Goal: Task Accomplishment & Management: Use online tool/utility

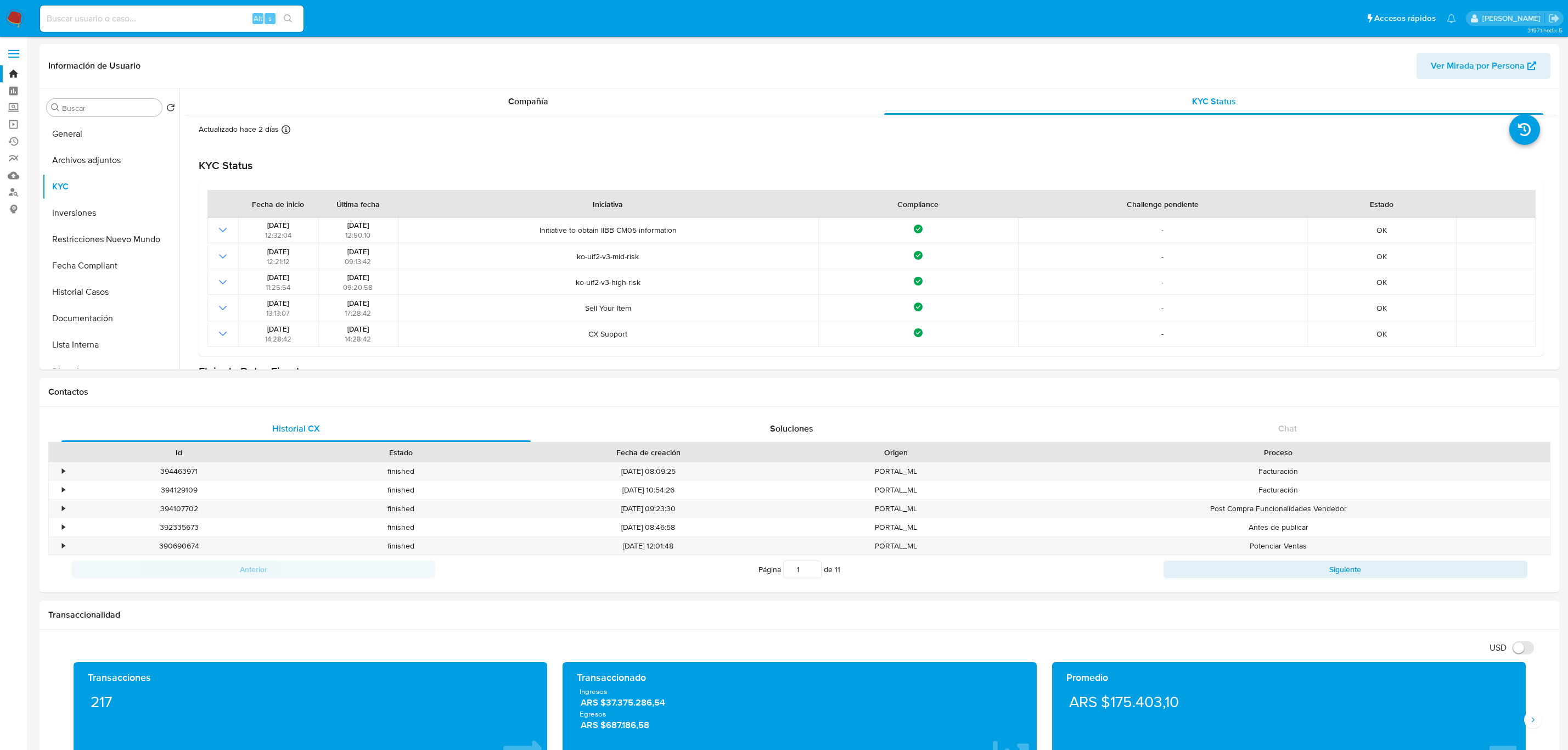
select select "10"
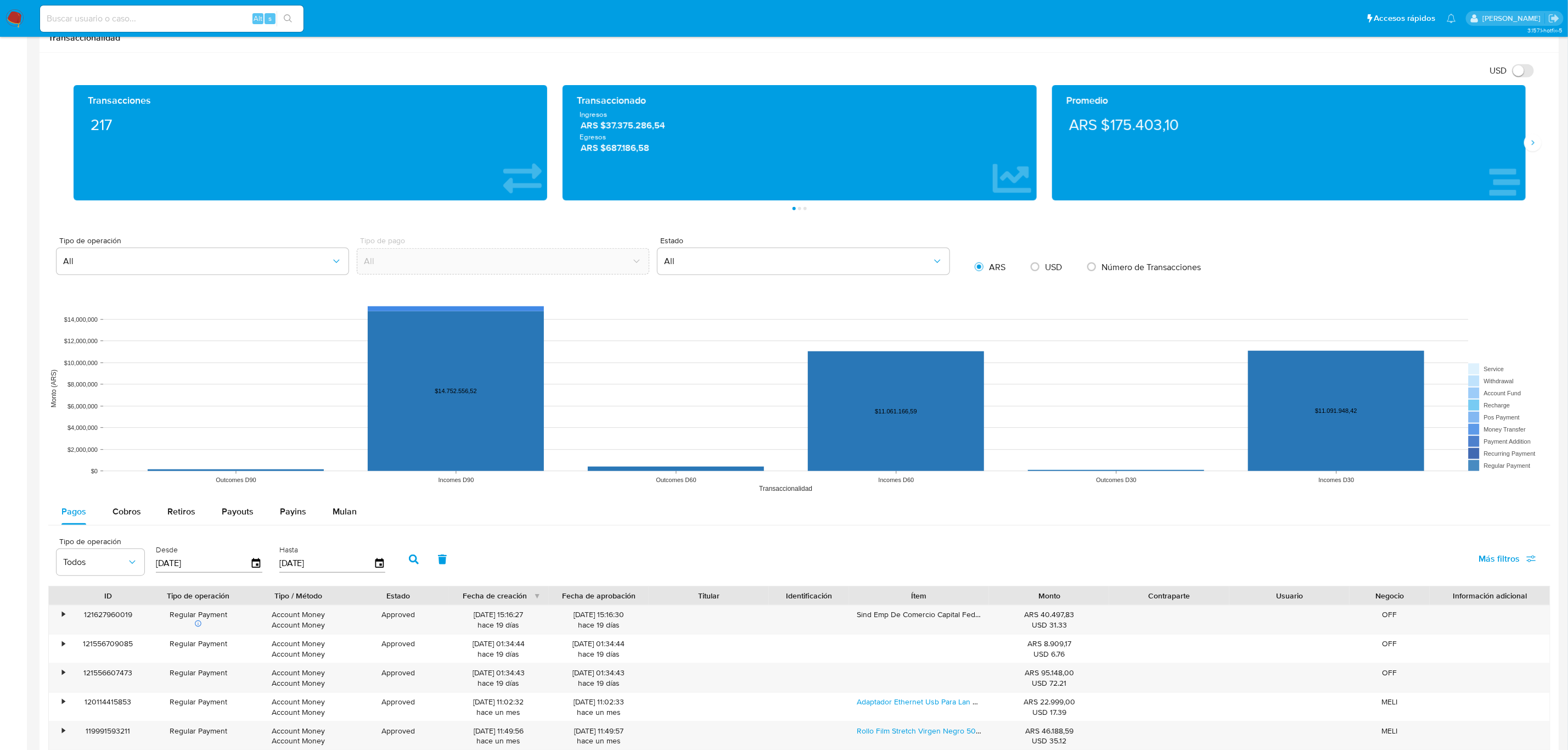
scroll to position [484, 0]
click at [136, 18] on input at bounding box center [171, 18] width 263 height 14
paste input "473332651"
type input "473332651"
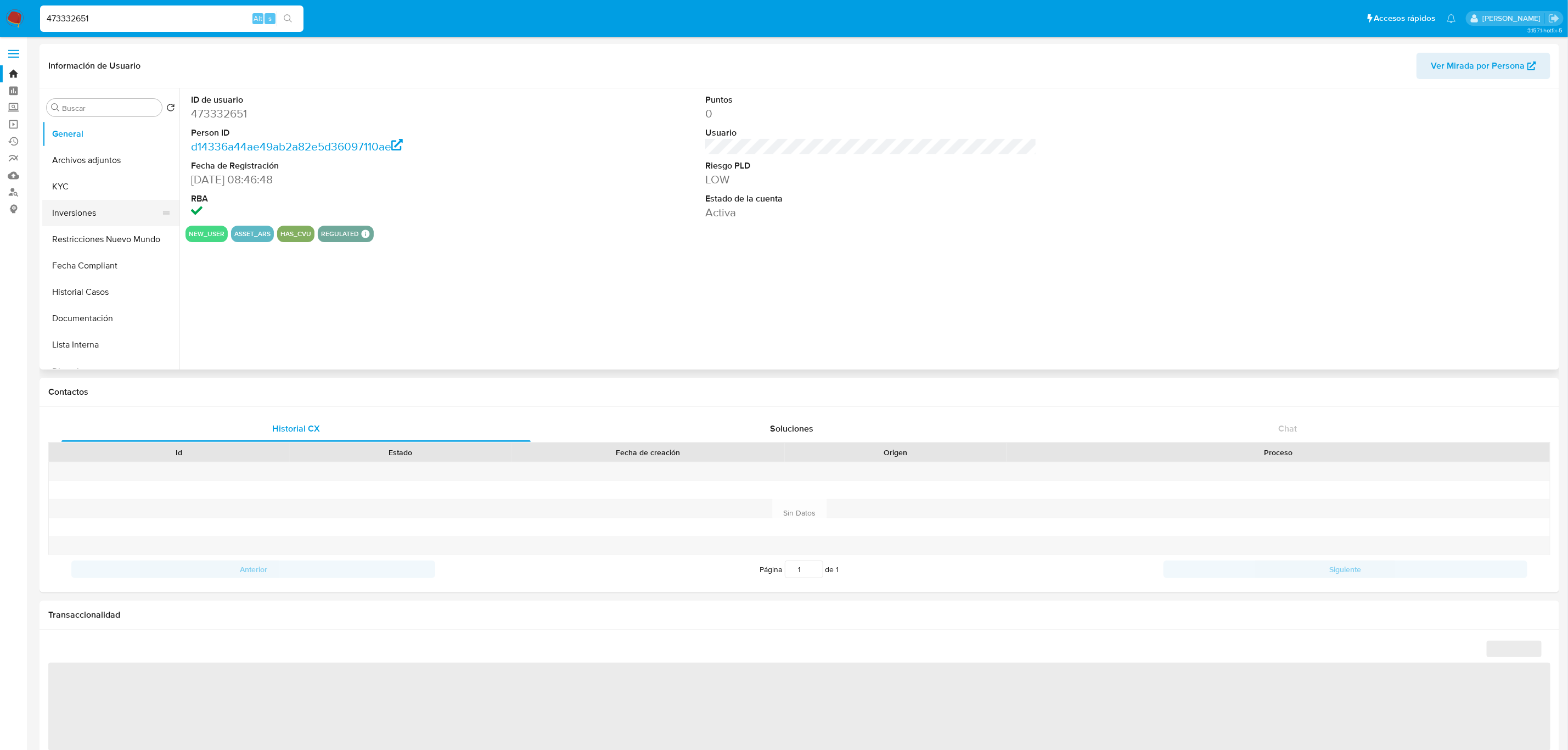
select select "10"
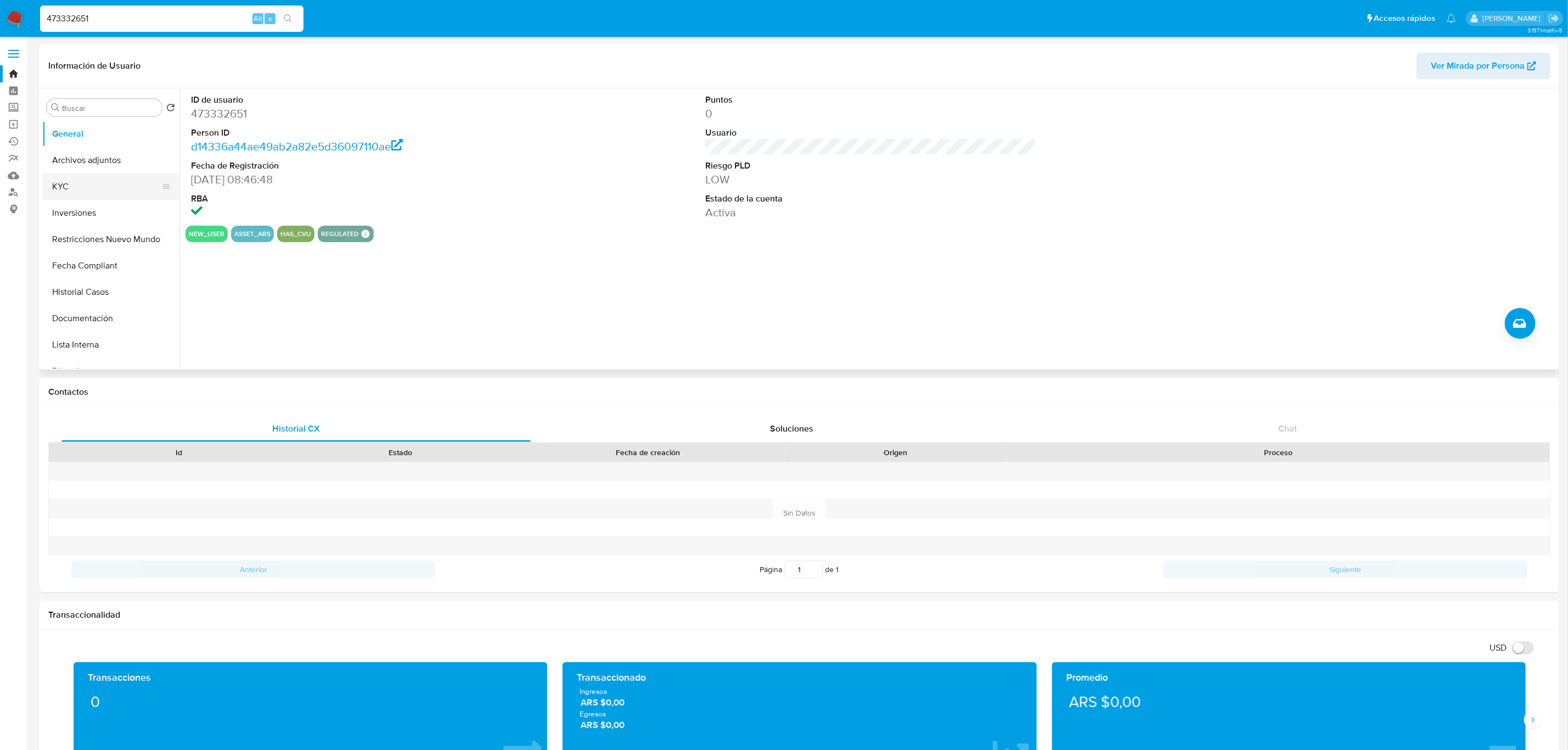
click at [75, 188] on button "KYC" at bounding box center [106, 186] width 128 height 26
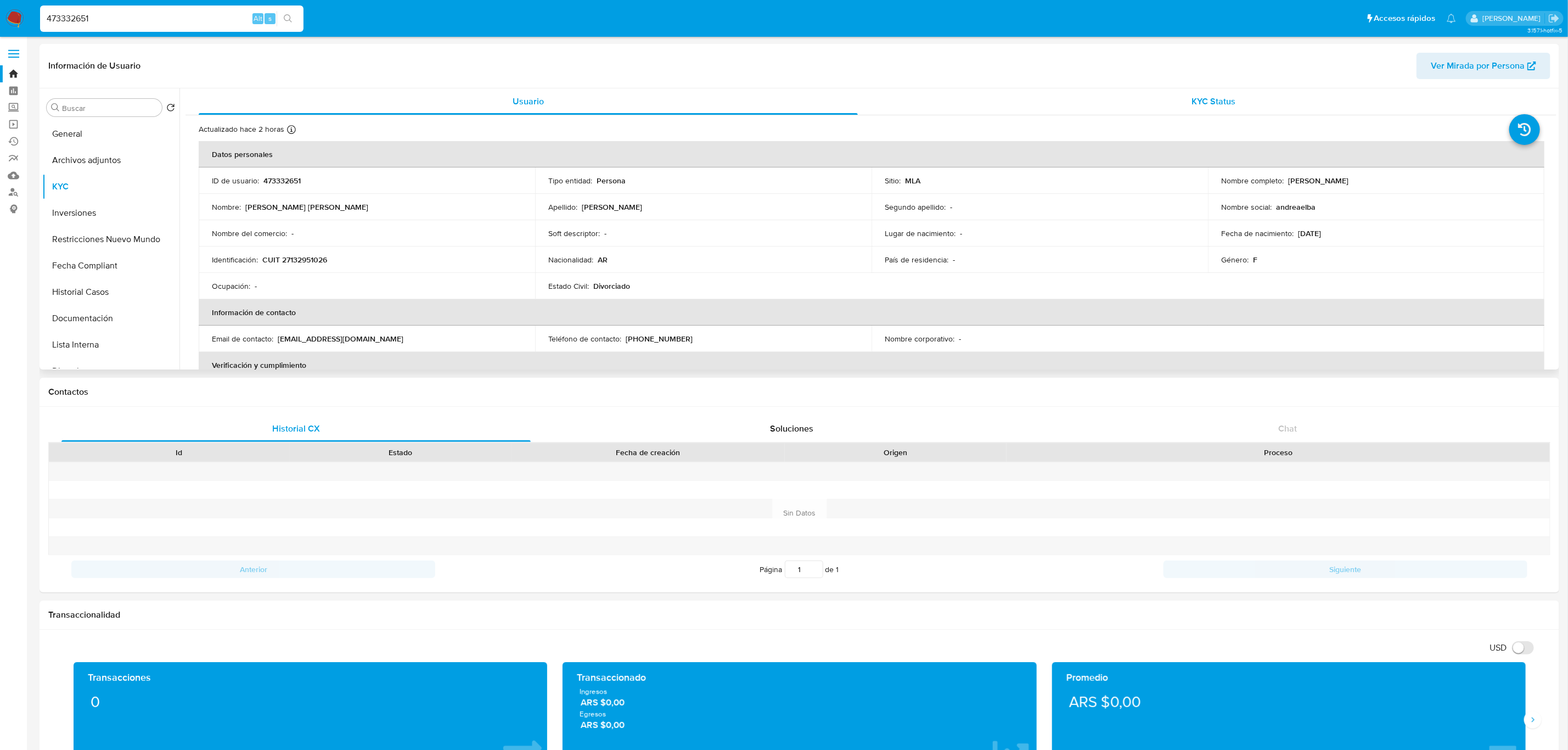
click at [1223, 97] on span "KYC Status" at bounding box center [1214, 101] width 44 height 13
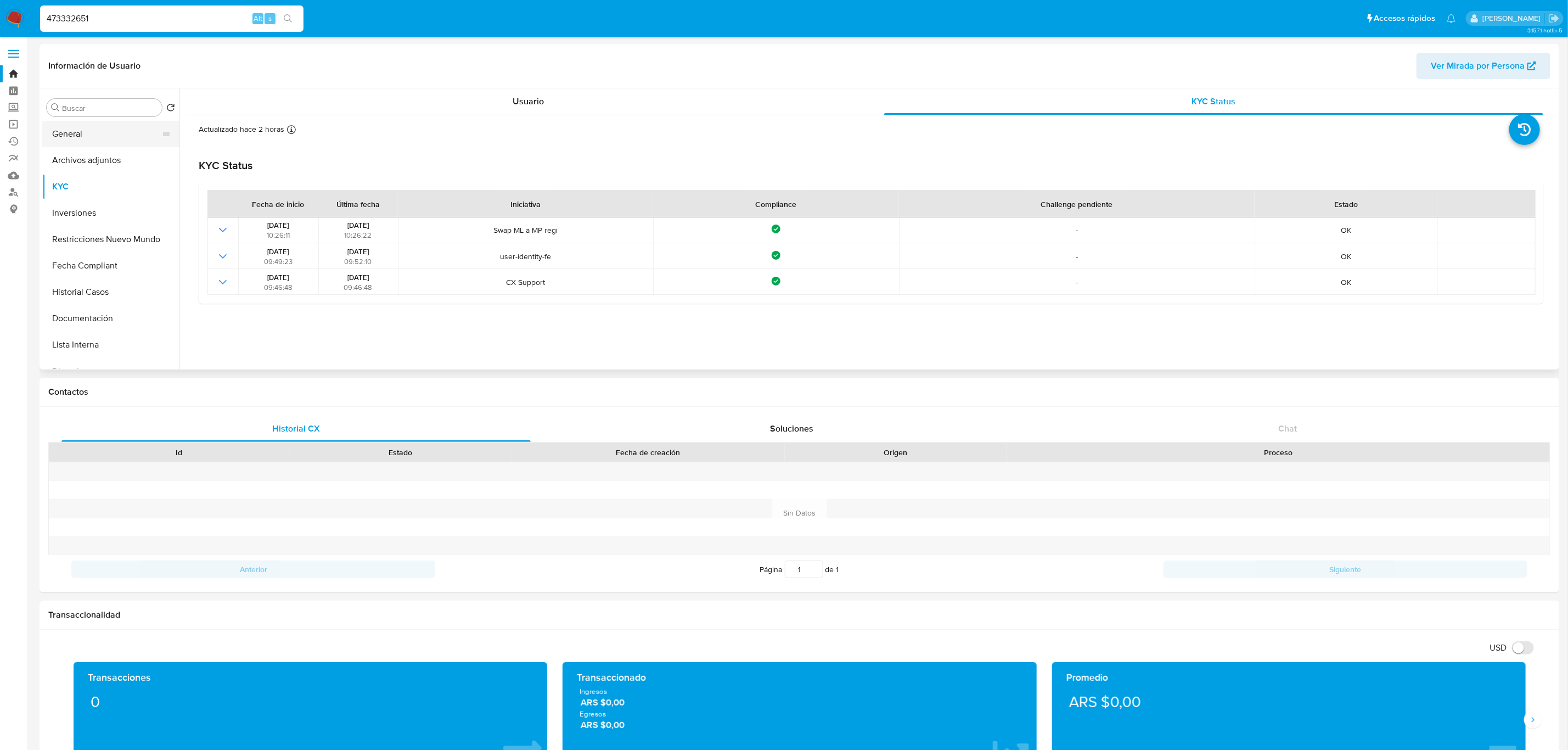
click at [114, 131] on button "General" at bounding box center [106, 133] width 128 height 26
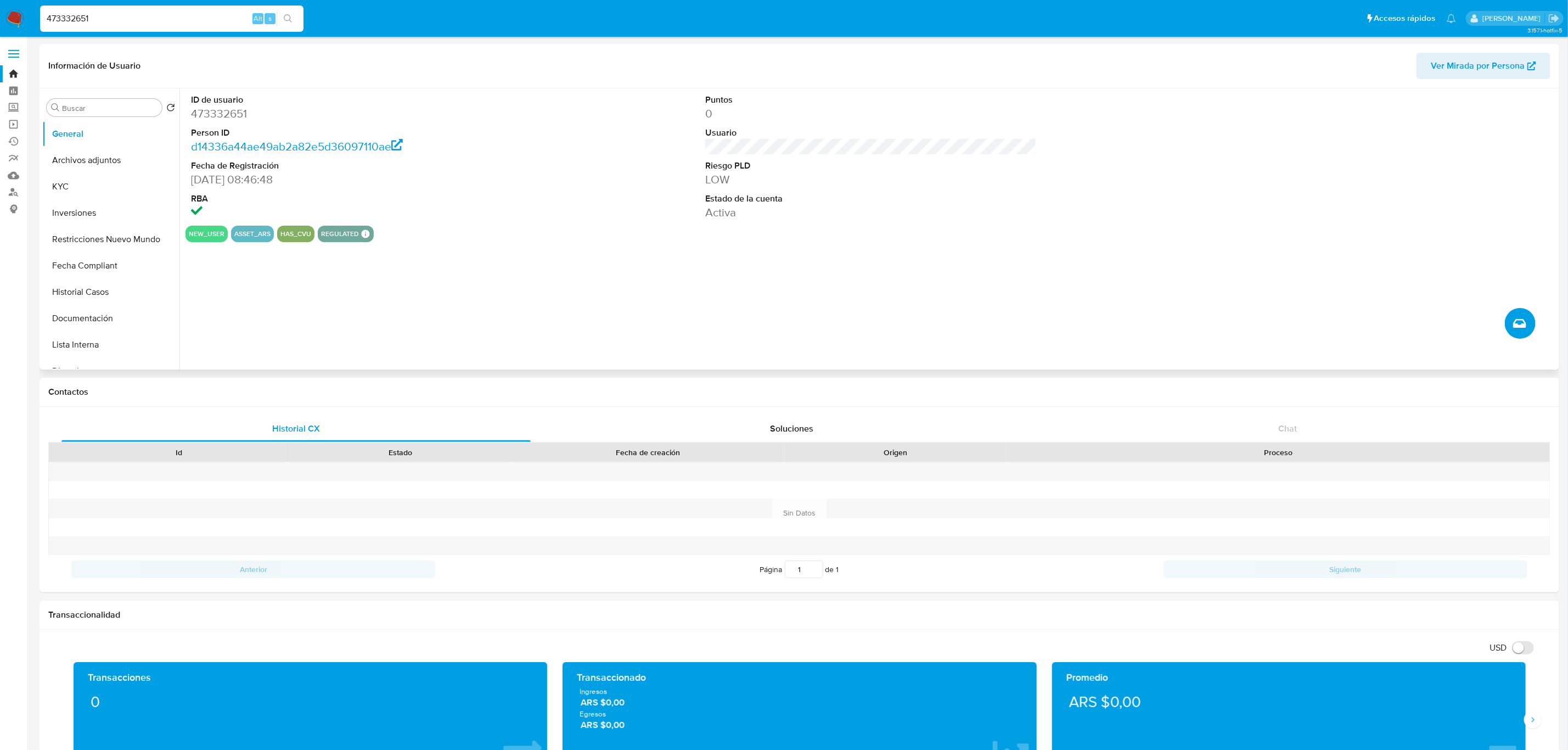
click at [1519, 315] on button "Crear caso manual" at bounding box center [1520, 323] width 31 height 31
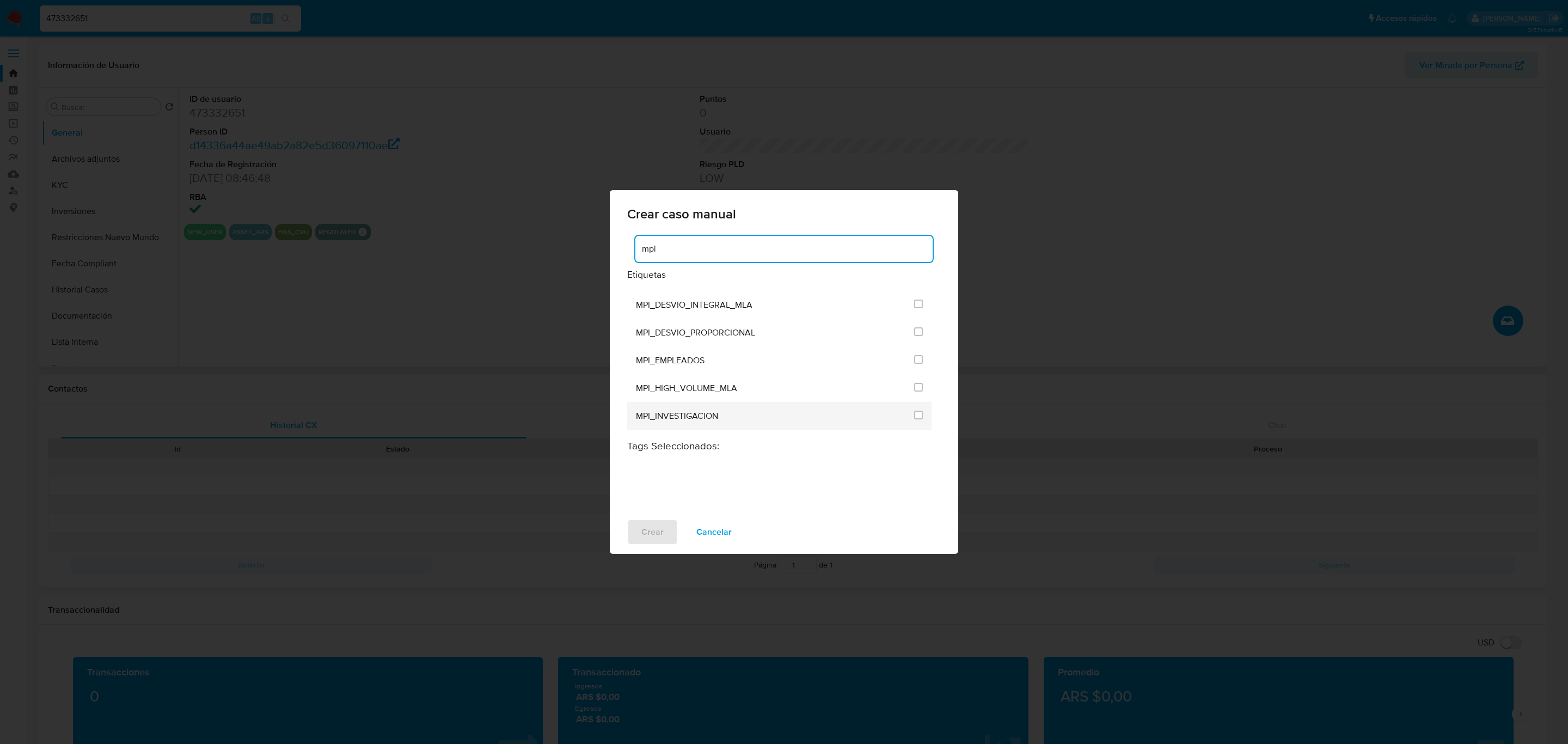
scroll to position [159, 0]
type input "mpi"
drag, startPoint x: 916, startPoint y: 420, endPoint x: 912, endPoint y: 423, distance: 5.0
click at [915, 420] on input "3295" at bounding box center [918, 416] width 9 height 9
checkbox input "true"
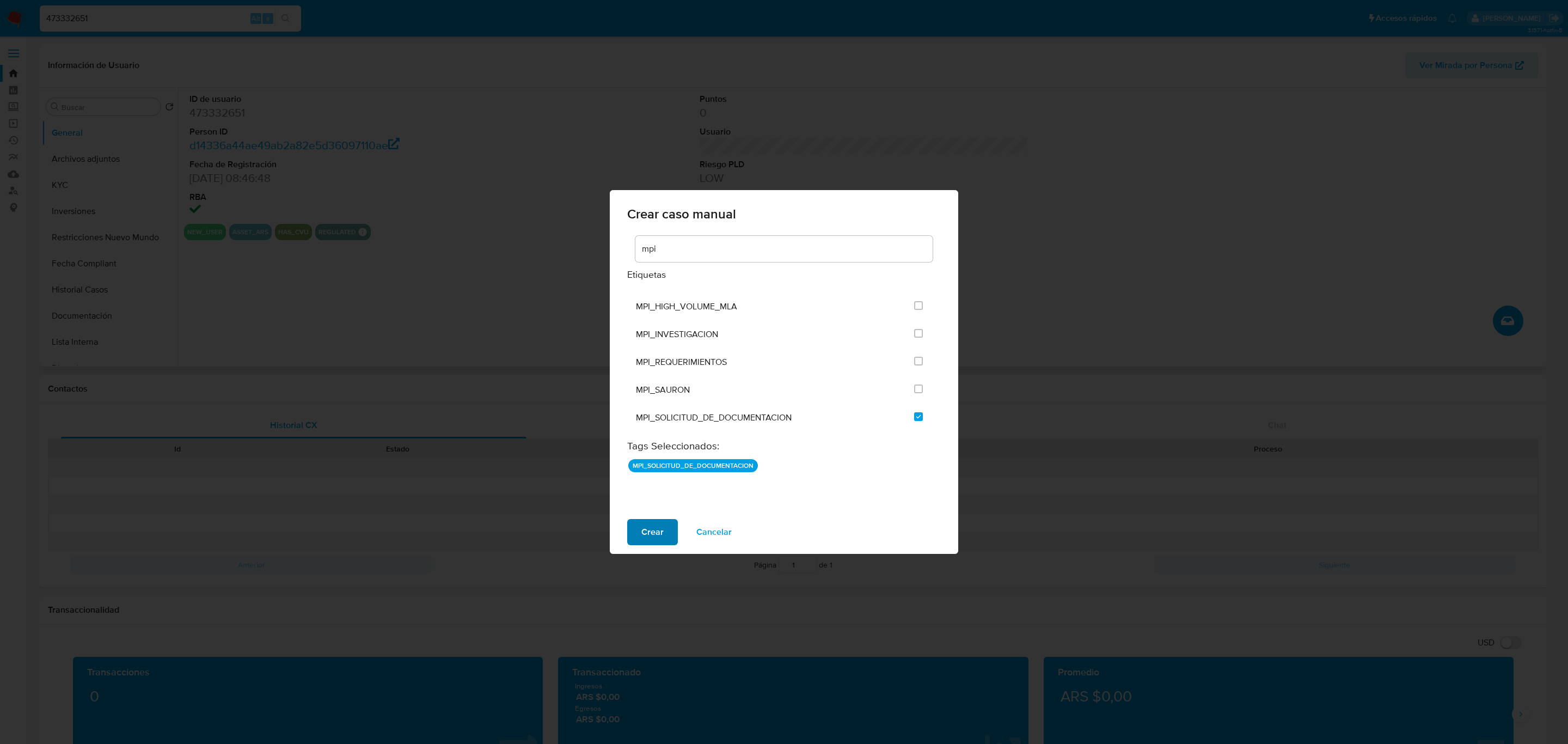
click at [646, 534] on span "Crear" at bounding box center [653, 532] width 22 height 24
checkbox input "false"
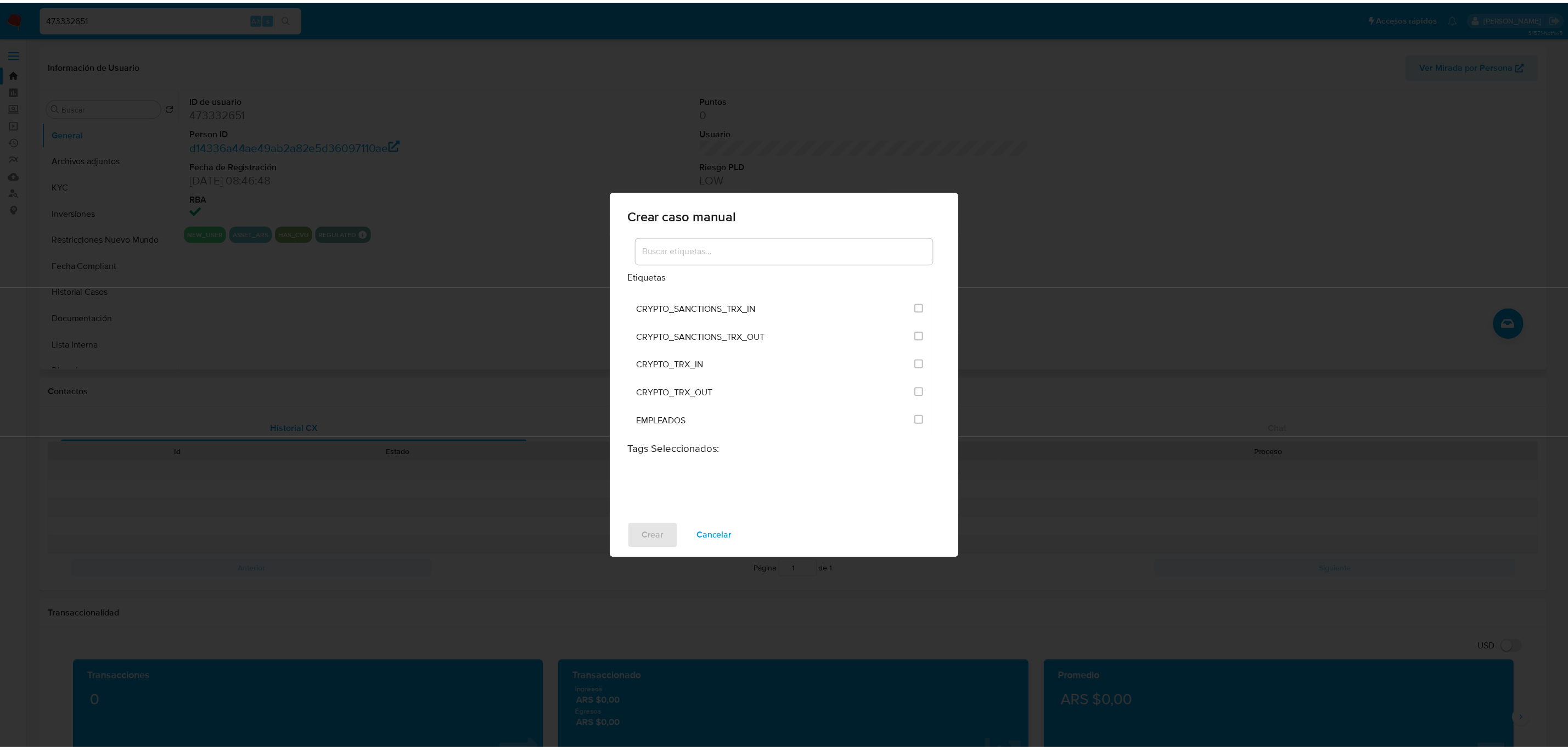
scroll to position [2594, 0]
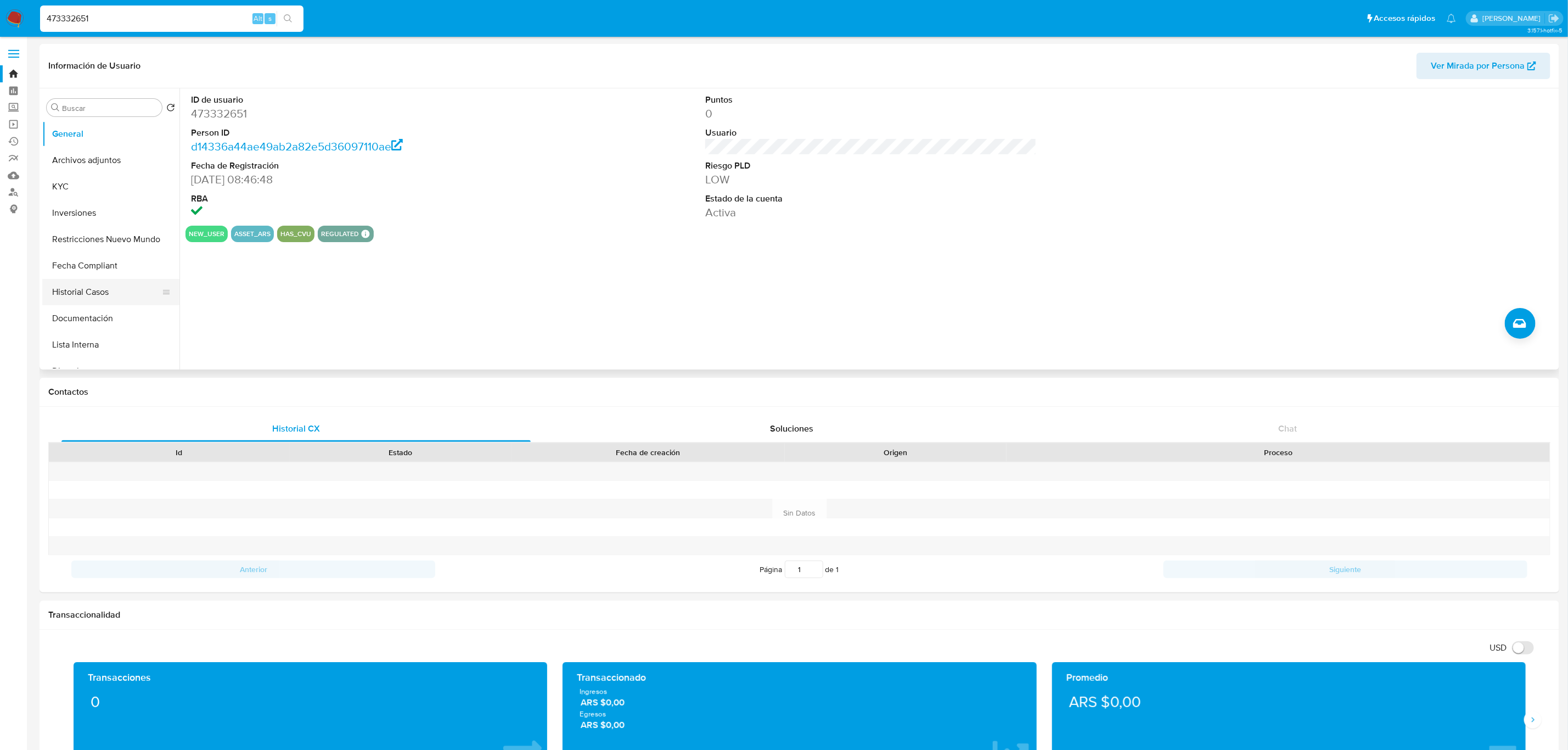
click at [108, 294] on button "Historial Casos" at bounding box center [106, 292] width 128 height 26
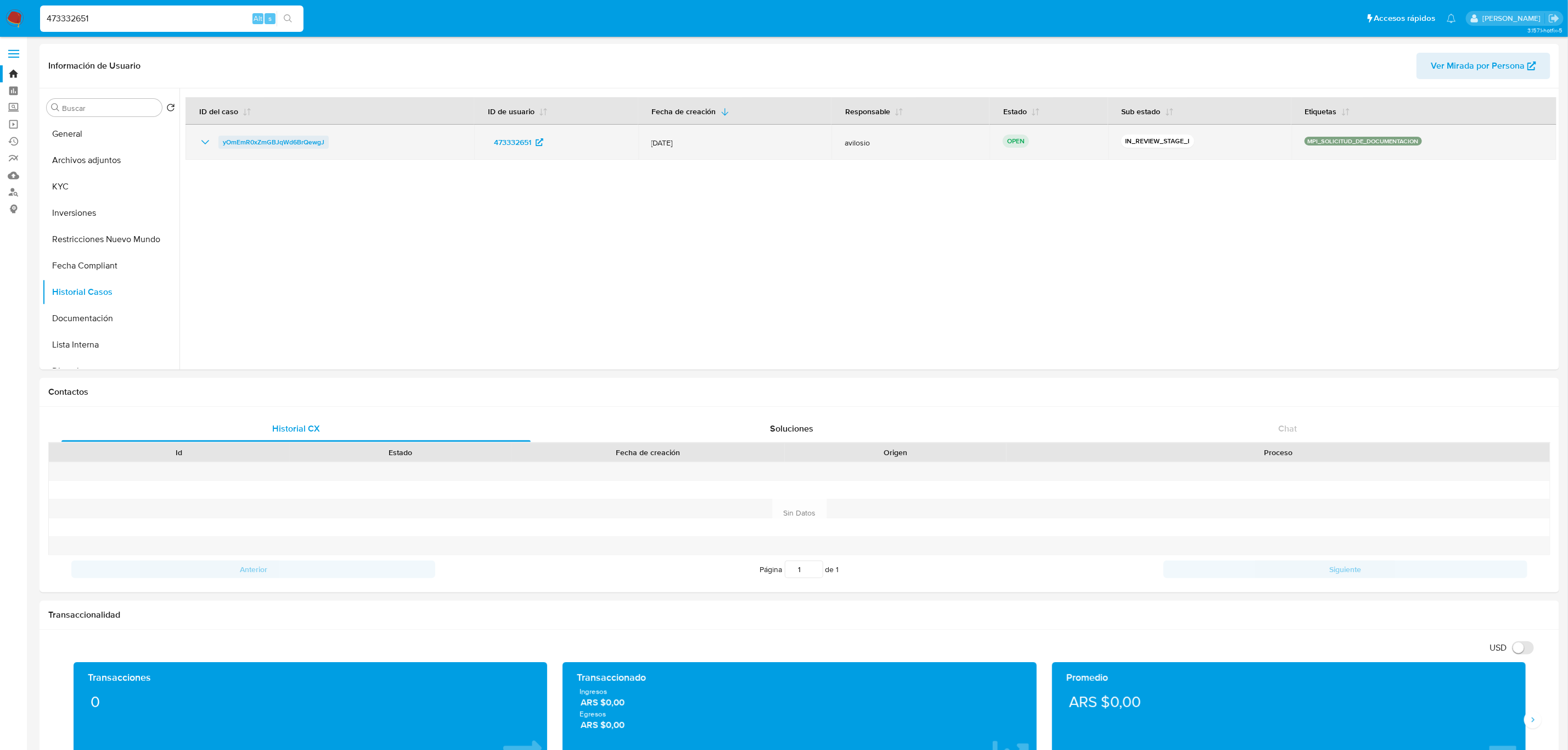
click at [270, 140] on span "yOmEmR0xZmGBJqWd6BrQewgJ" at bounding box center [273, 142] width 101 height 14
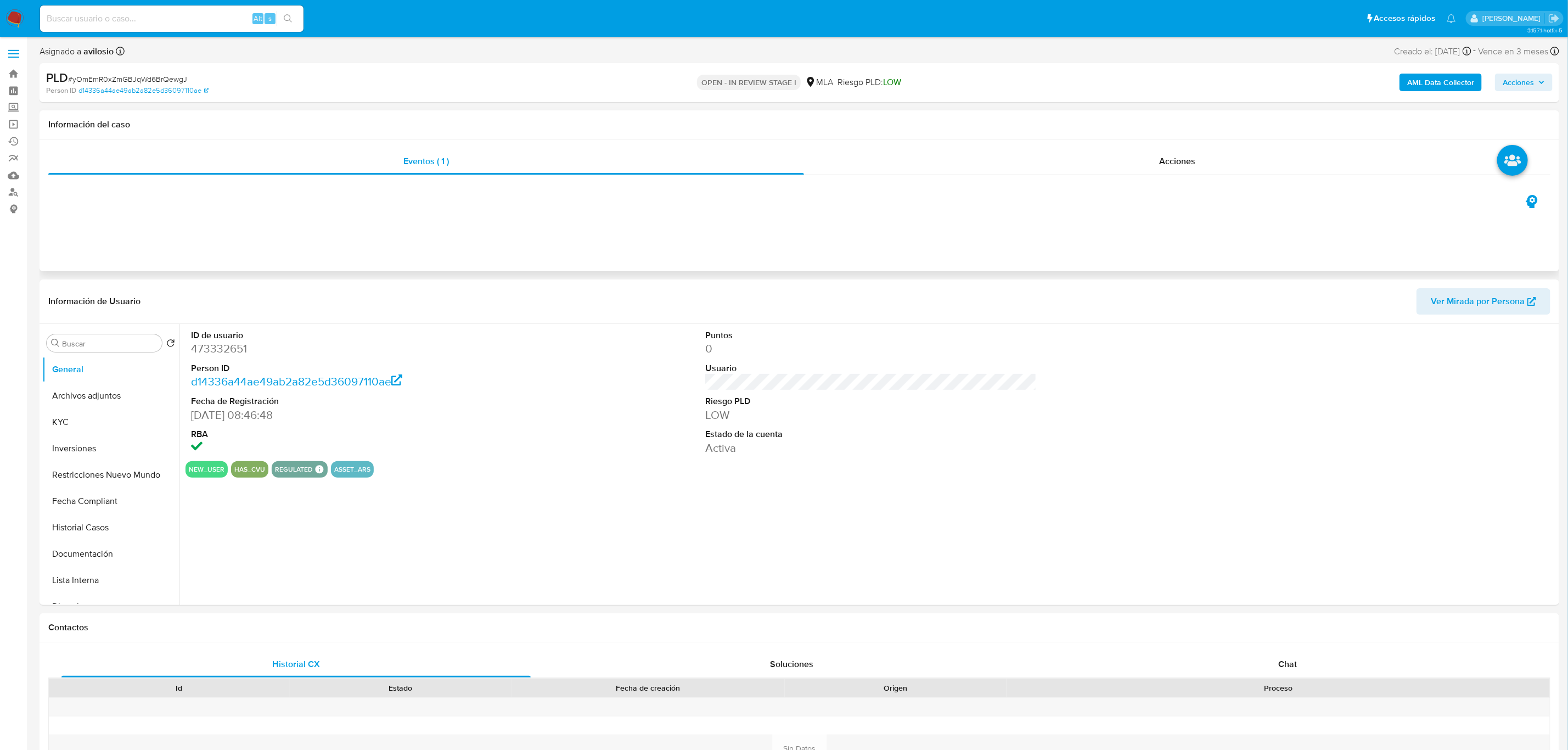
select select "10"
click at [1188, 179] on div at bounding box center [799, 184] width 1502 height 18
drag, startPoint x: 1207, startPoint y: 166, endPoint x: 1347, endPoint y: 175, distance: 140.3
click at [1208, 166] on div "Acciones" at bounding box center [1177, 161] width 747 height 26
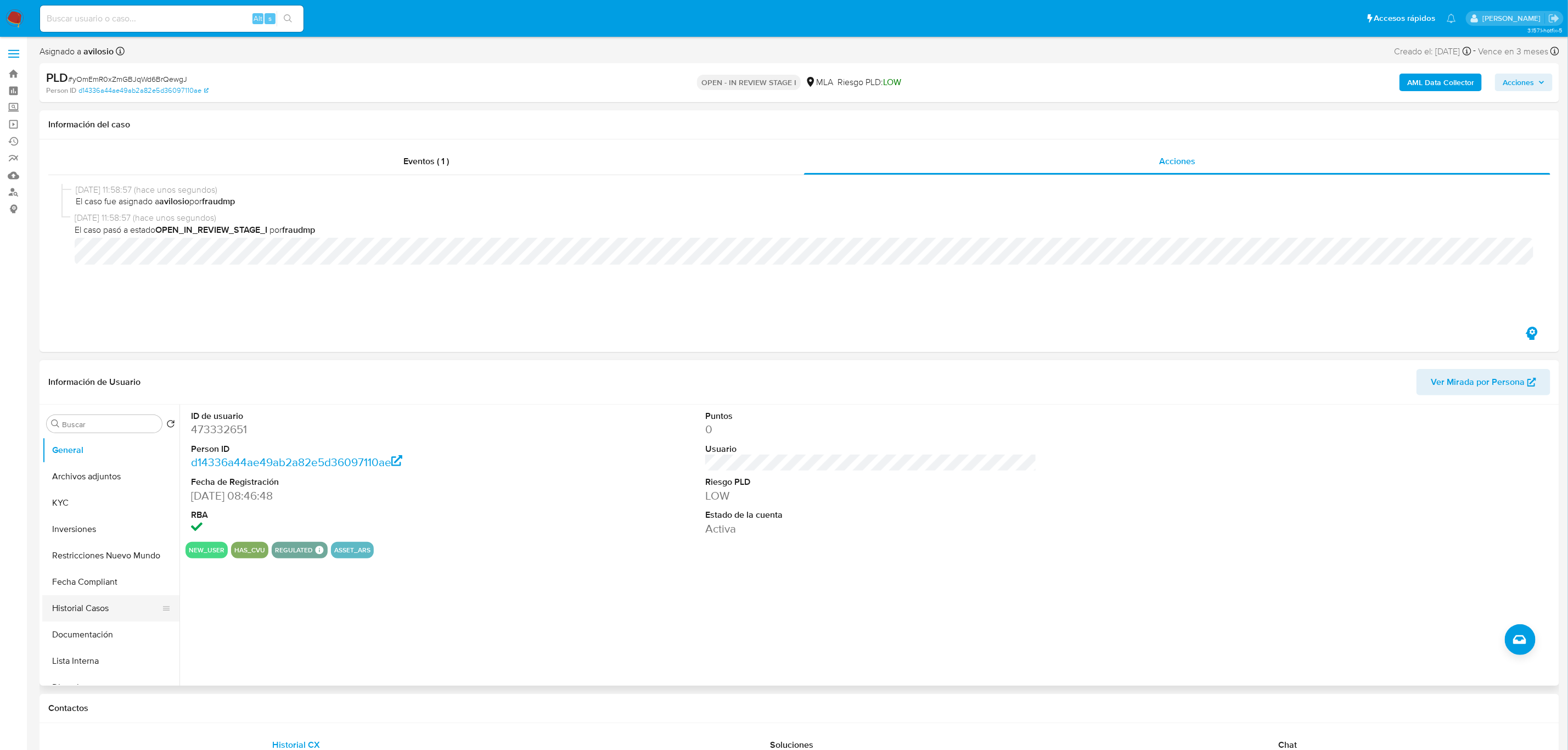
click at [108, 615] on button "Historial Casos" at bounding box center [106, 608] width 128 height 26
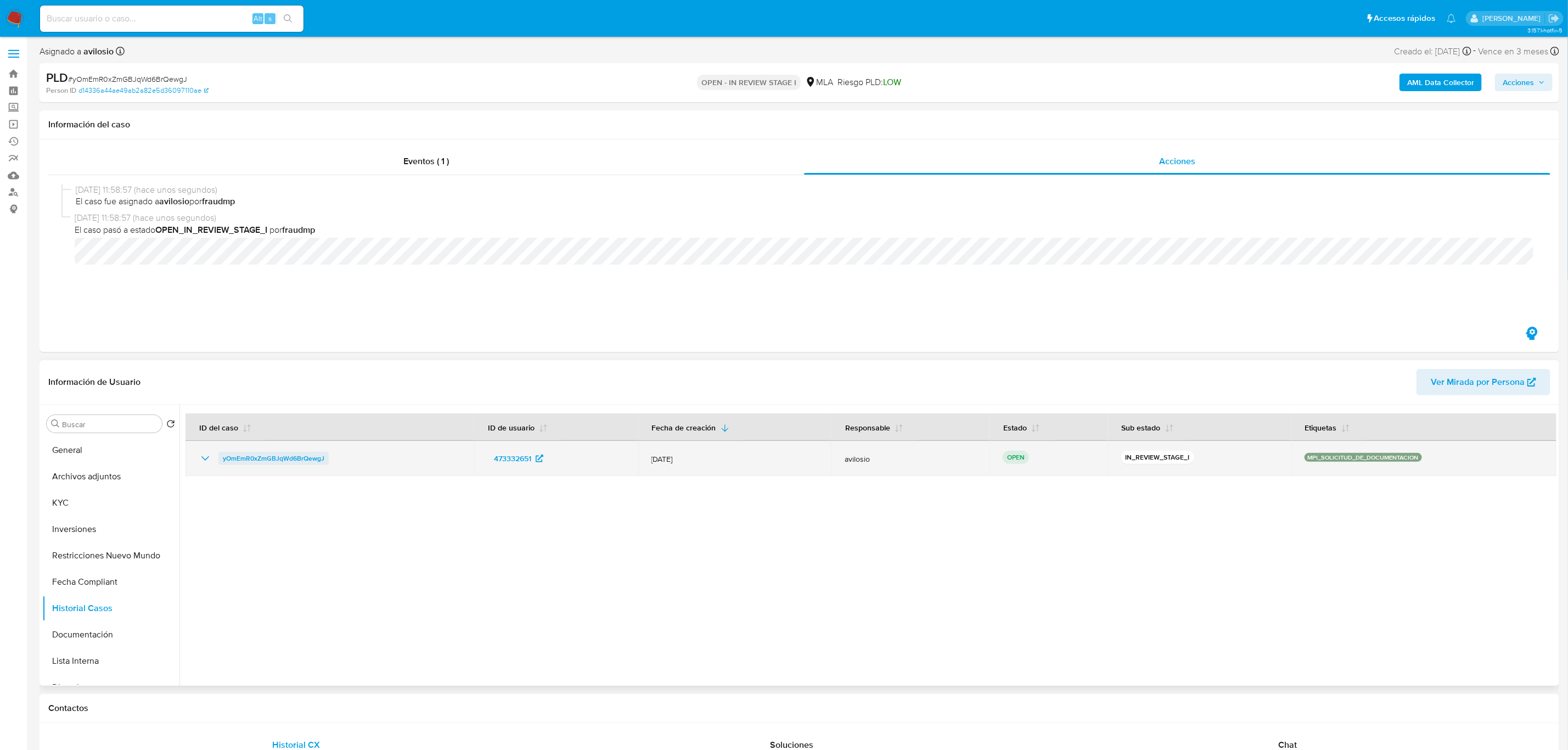
click at [282, 463] on span "yOmEmR0xZmGBJqWd6BrQewgJ" at bounding box center [273, 458] width 101 height 14
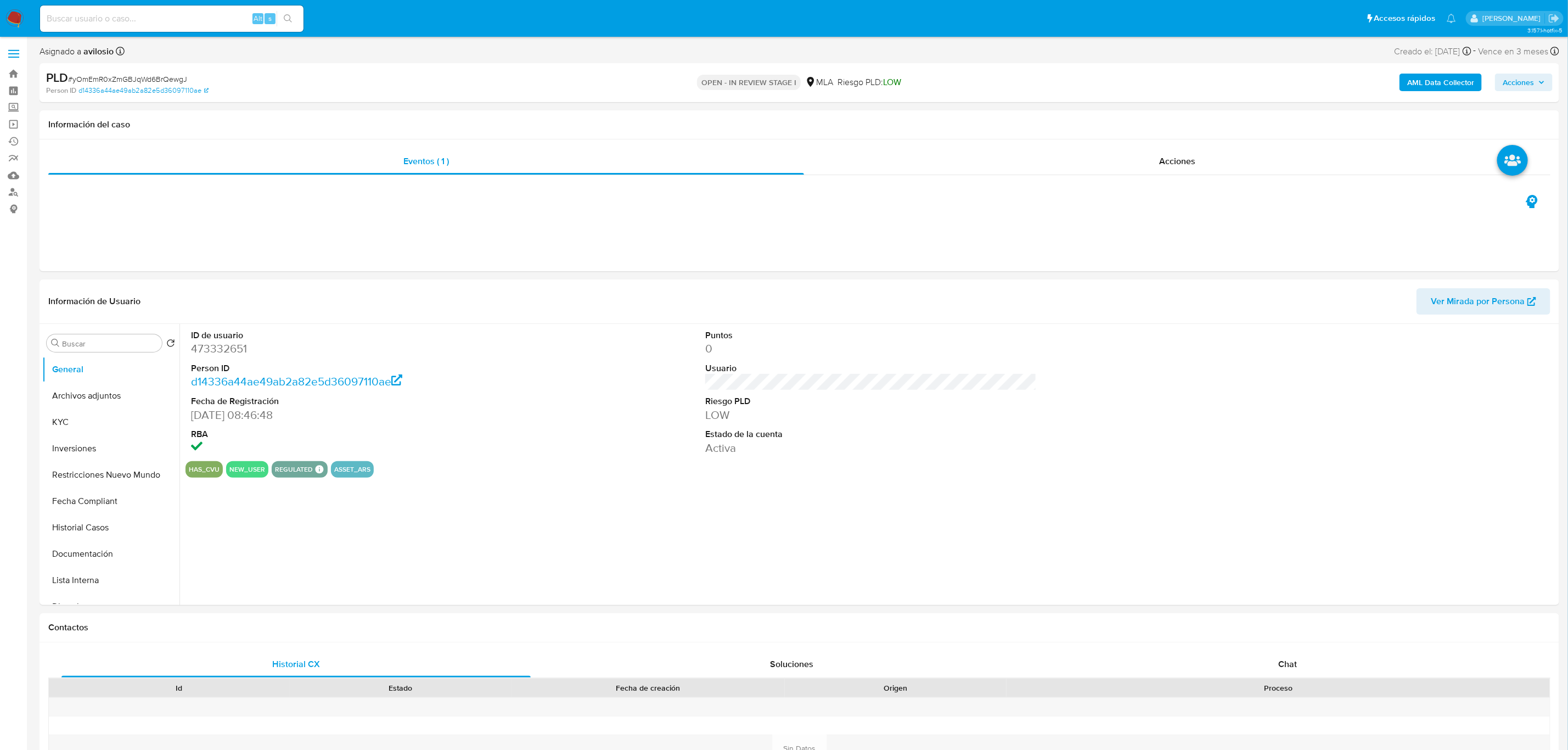
click at [1535, 91] on div "AML Data Collector Acciones" at bounding box center [1302, 82] width 499 height 26
select select "10"
click at [1539, 77] on span "Acciones" at bounding box center [1523, 82] width 42 height 15
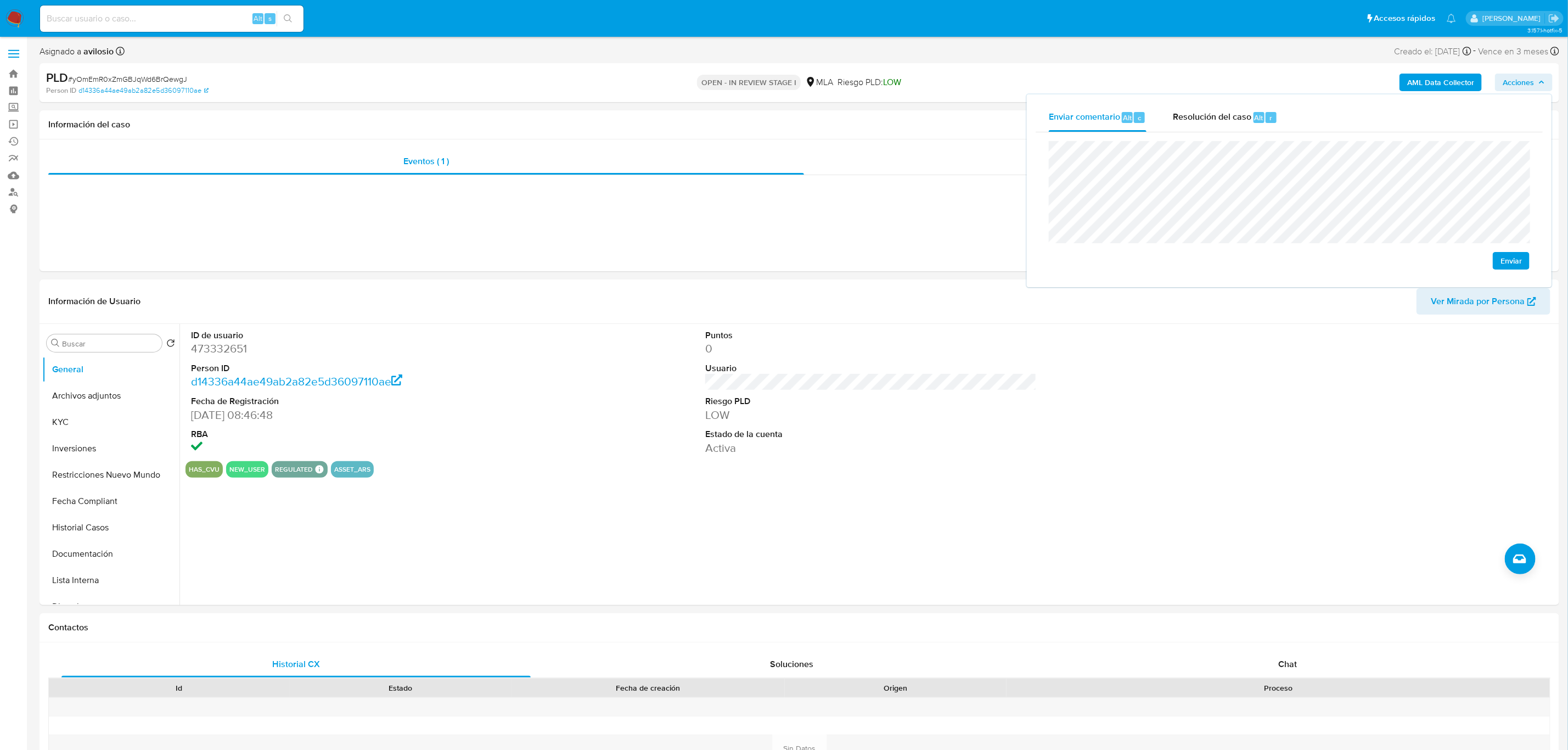
drag, startPoint x: 1169, startPoint y: 140, endPoint x: 1510, endPoint y: 262, distance: 362.2
click at [1510, 262] on span "Enviar" at bounding box center [1511, 260] width 22 height 15
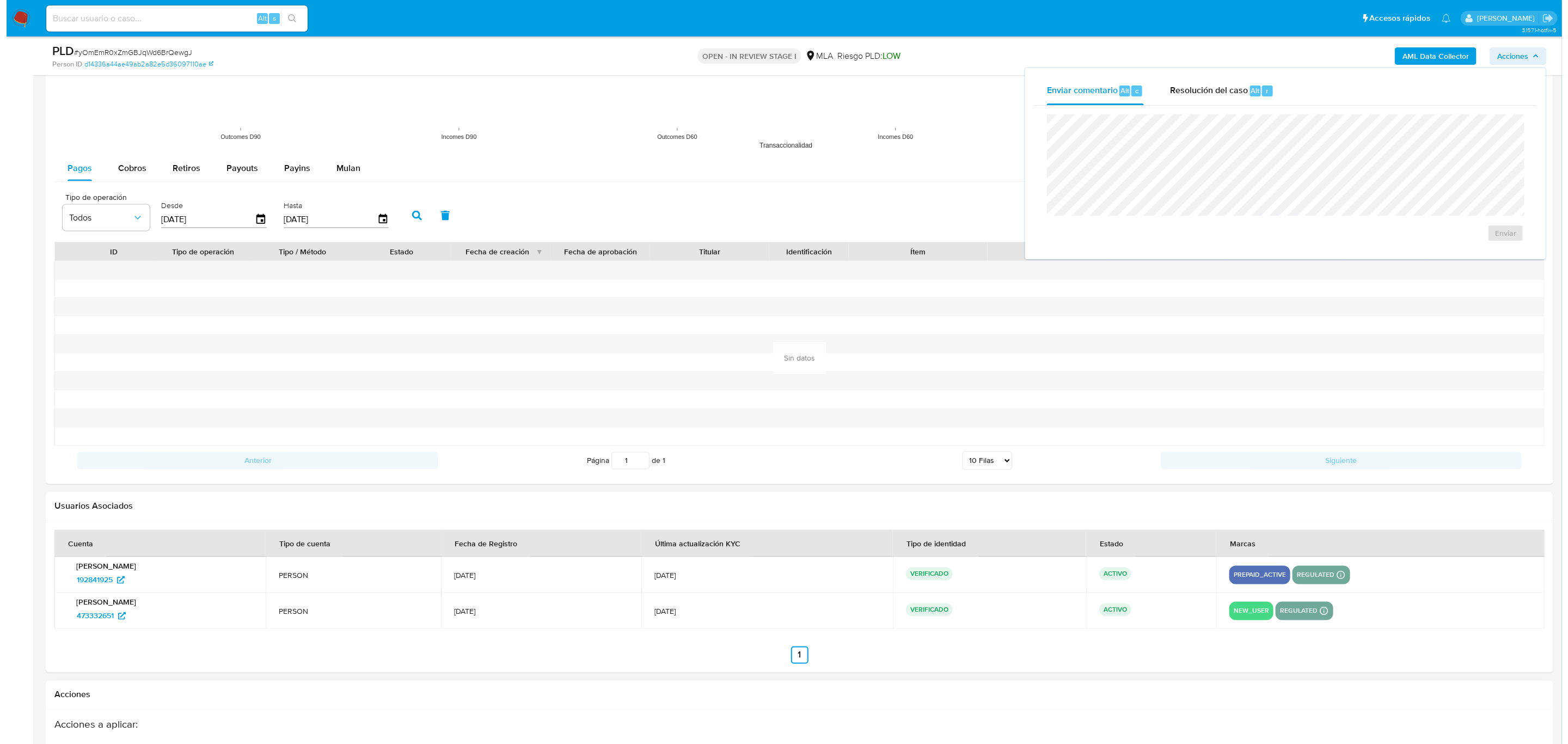
scroll to position [1358, 0]
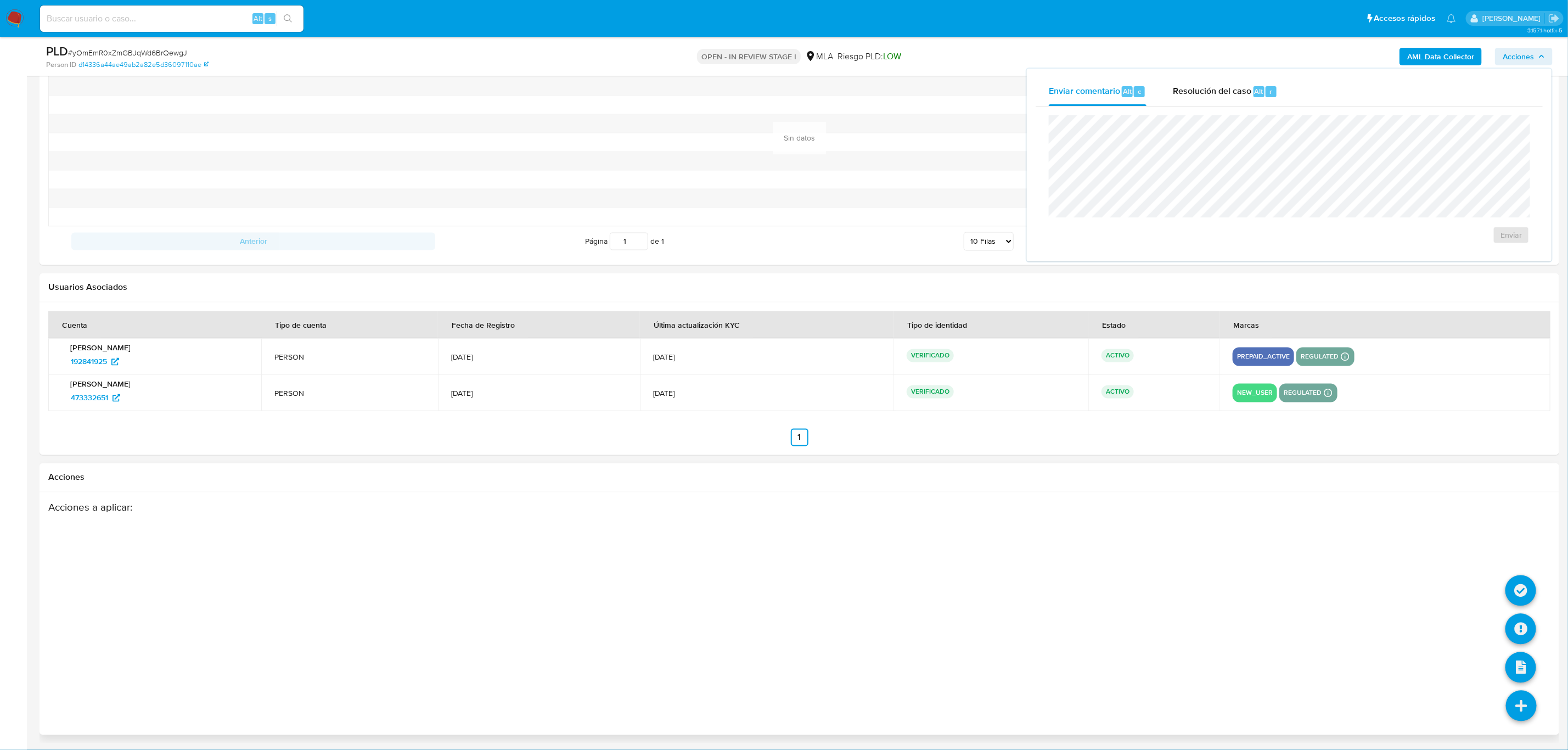
click at [1525, 713] on icon at bounding box center [1521, 706] width 31 height 31
click at [1527, 673] on icon at bounding box center [1520, 667] width 31 height 31
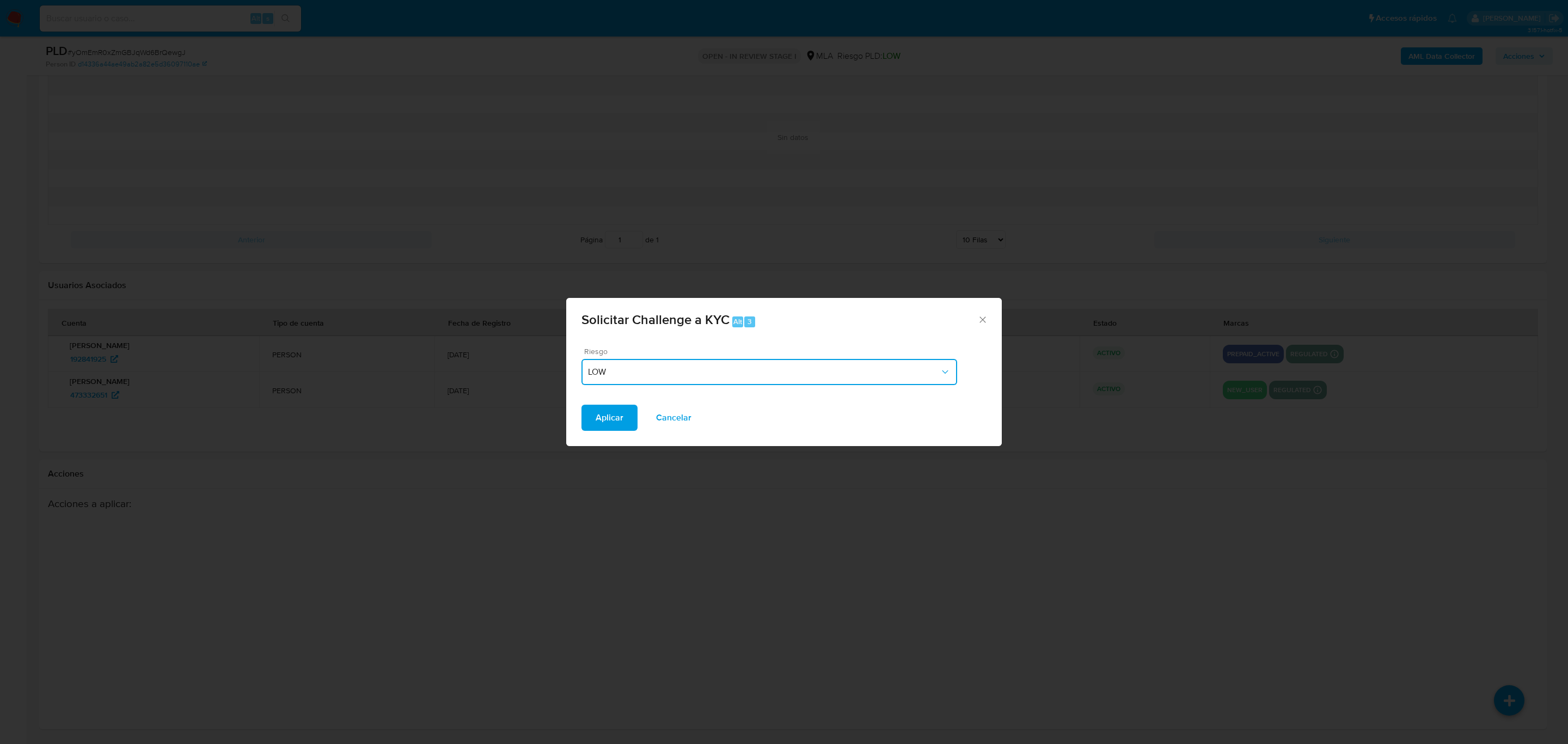
click at [825, 373] on span "LOW" at bounding box center [763, 372] width 352 height 11
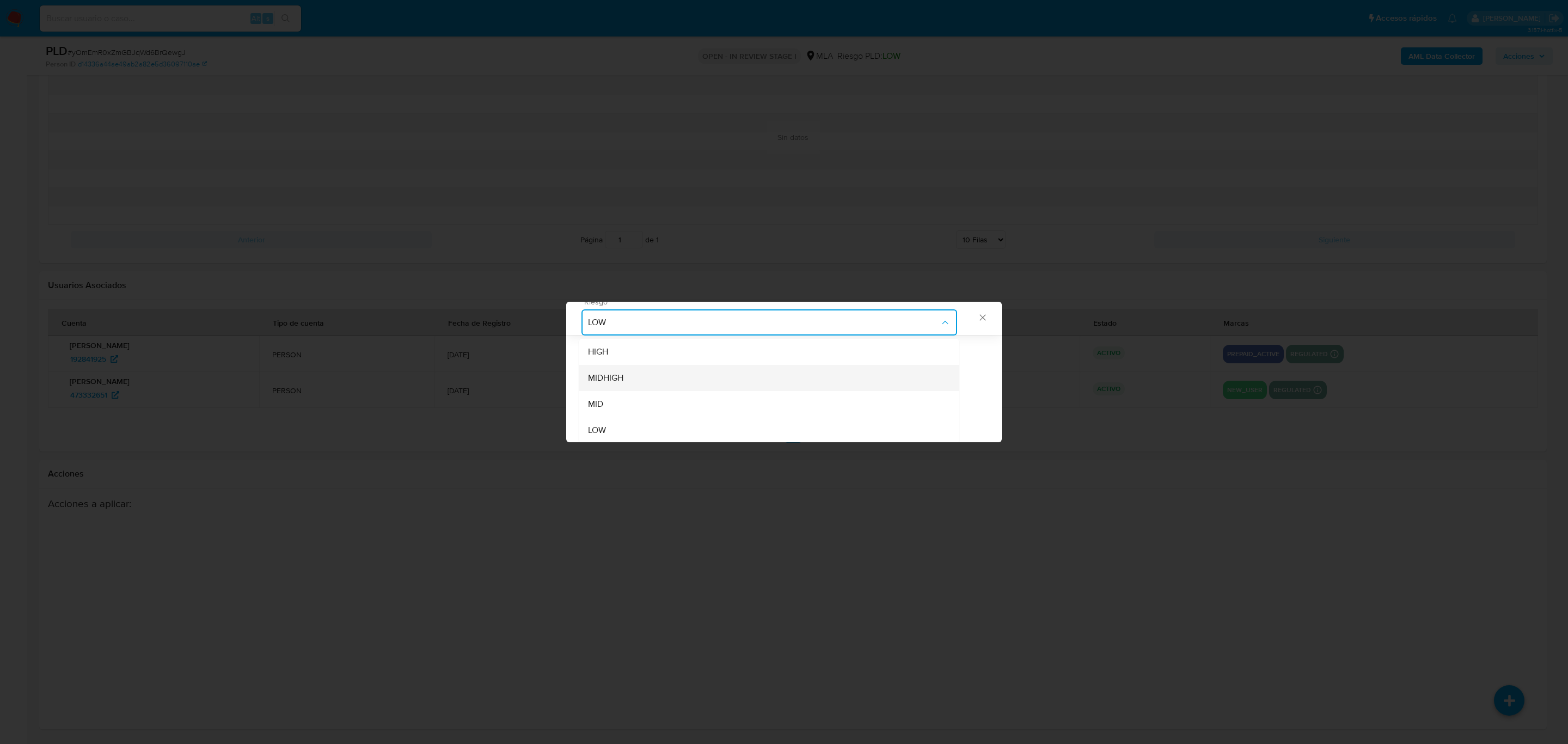
scroll to position [46, 0]
click at [835, 347] on div "HIGH" at bounding box center [769, 351] width 362 height 26
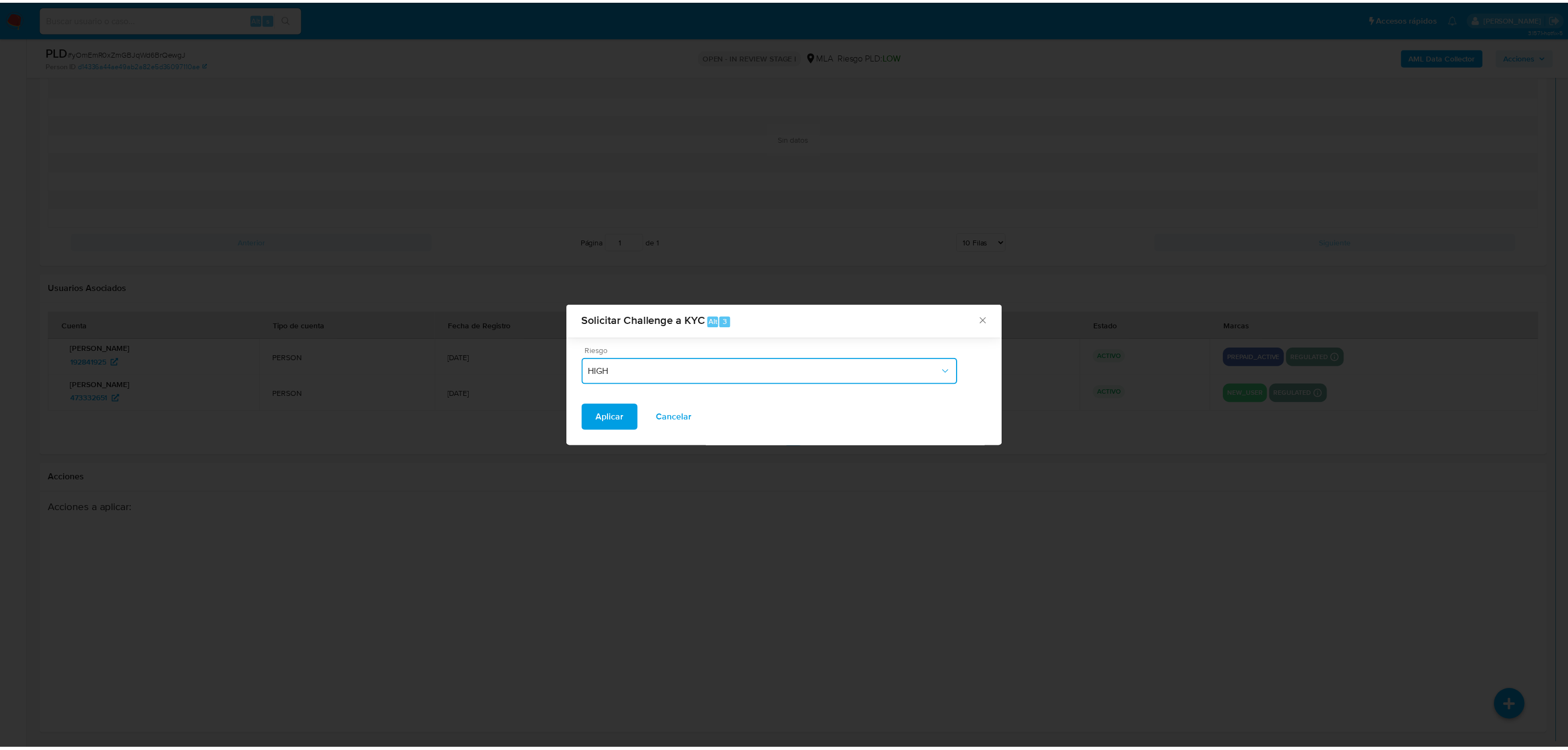
scroll to position [0, 0]
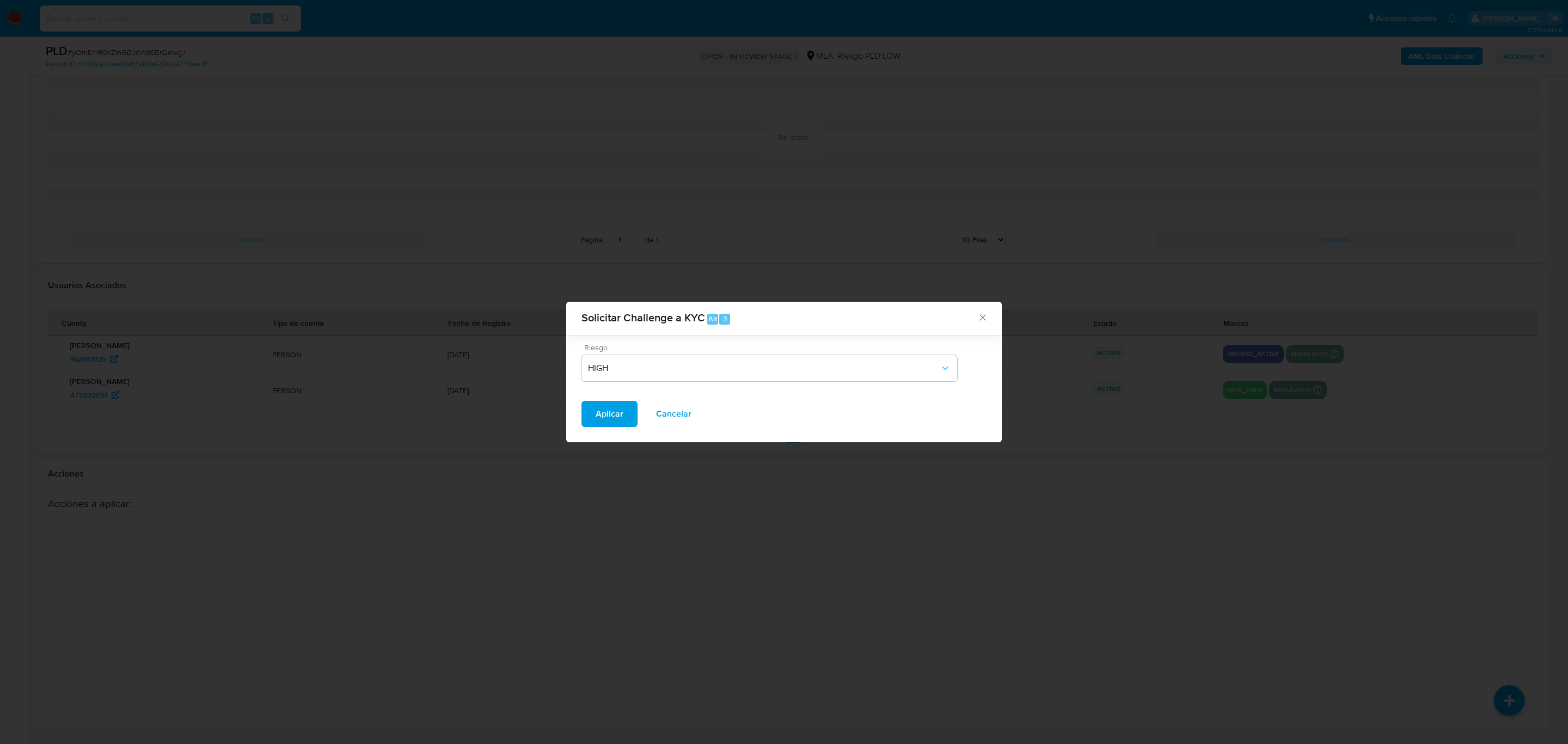
click at [598, 422] on span "Aplicar" at bounding box center [609, 414] width 28 height 24
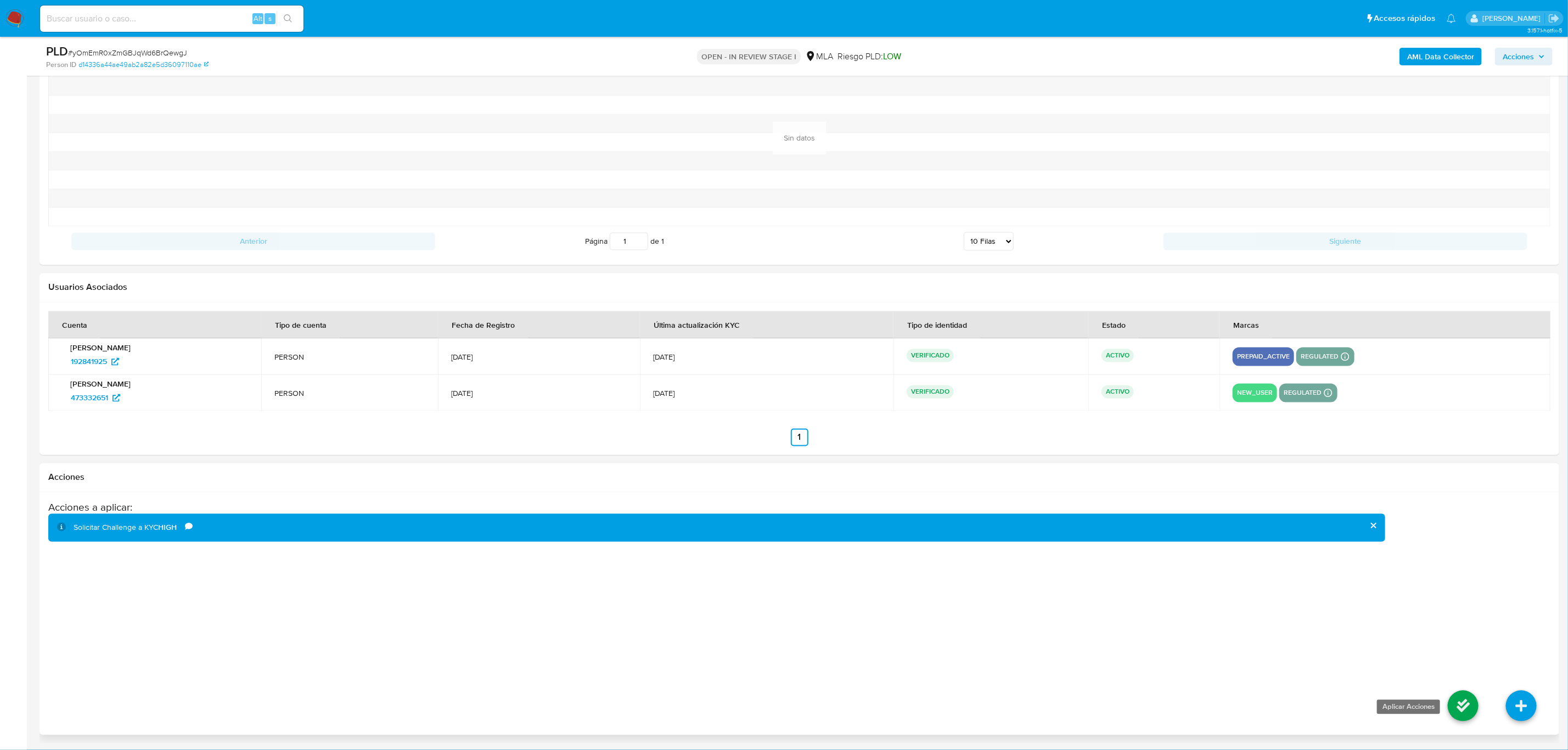
click at [1470, 714] on icon at bounding box center [1463, 706] width 31 height 31
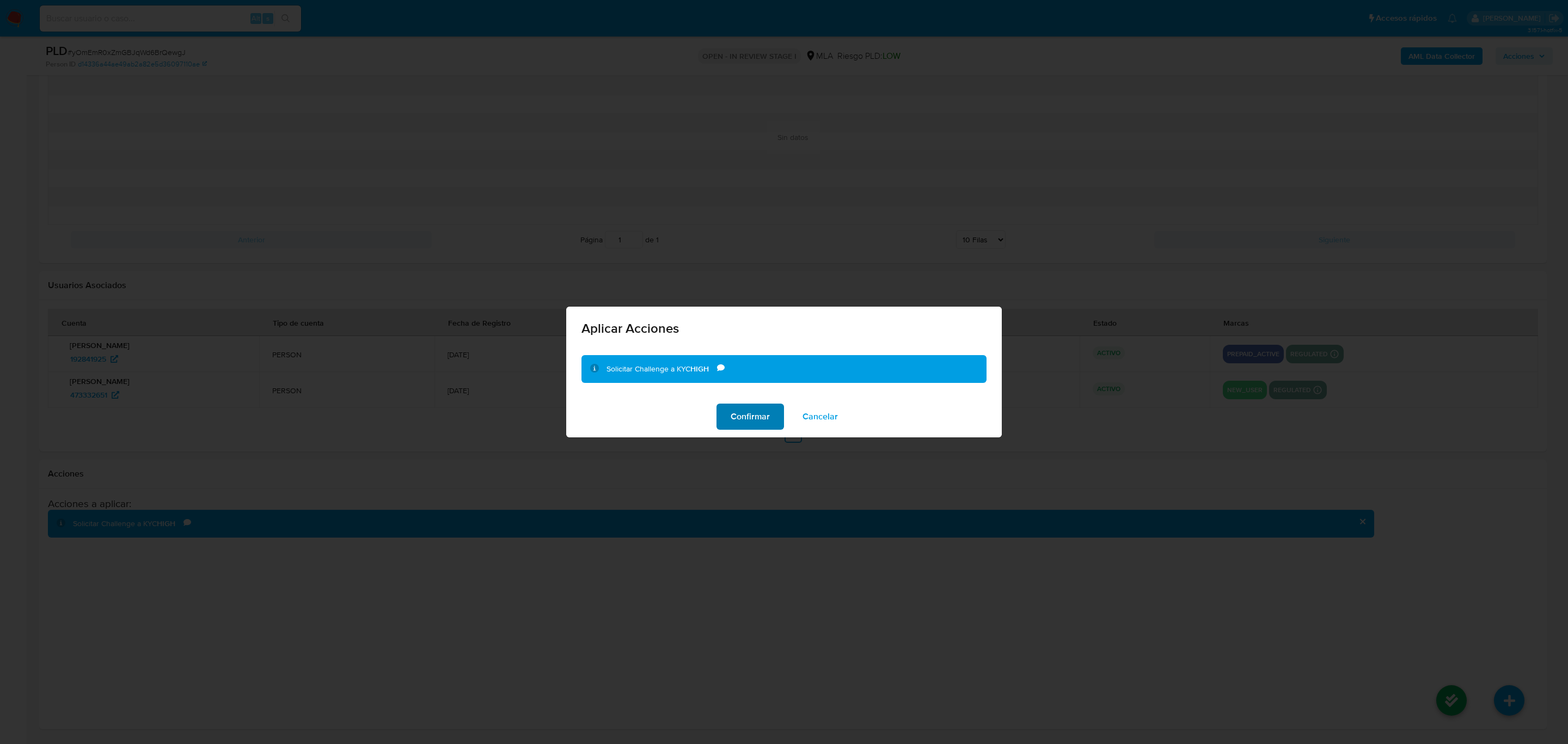
click at [740, 415] on span "Confirmar" at bounding box center [750, 416] width 40 height 24
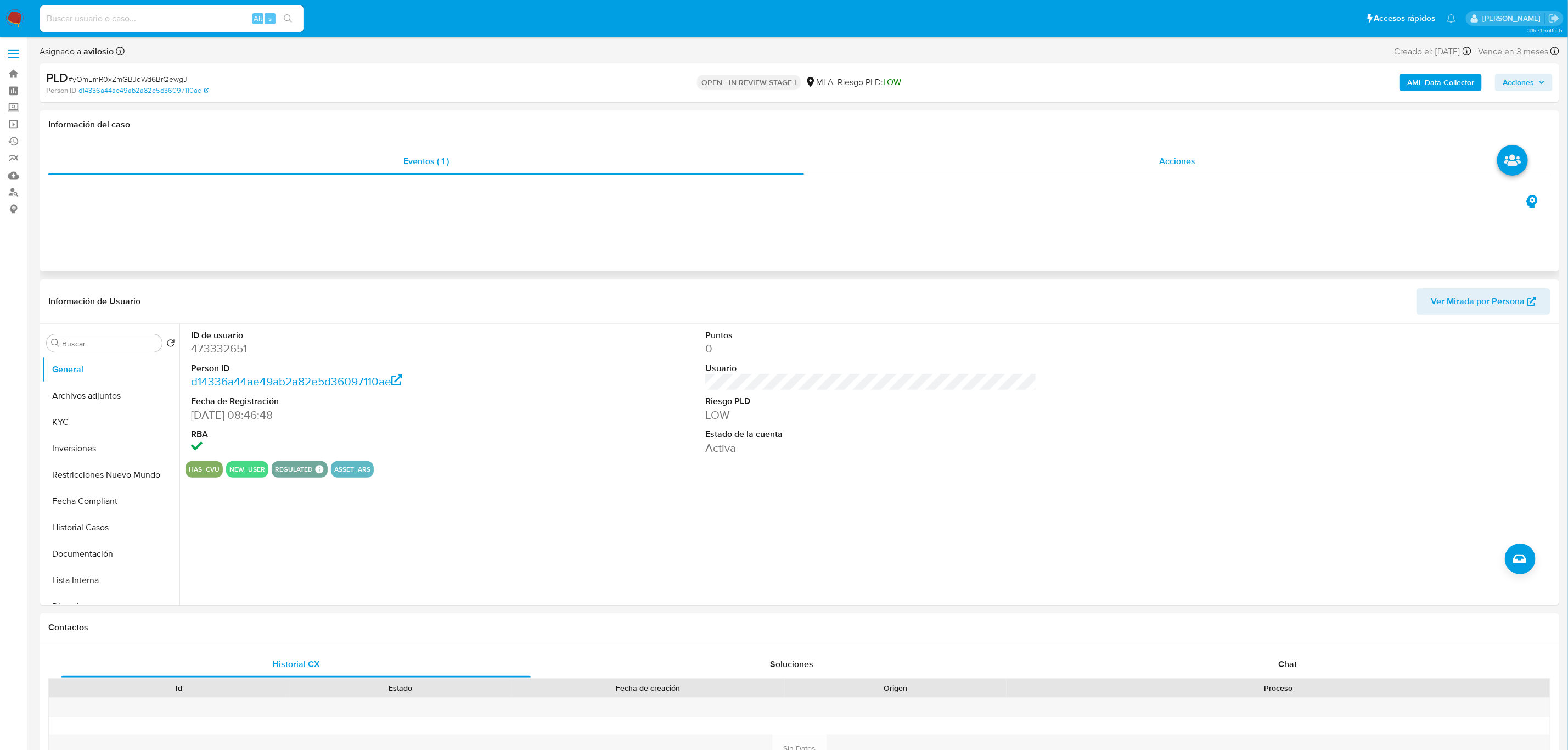
click at [1185, 168] on div "Acciones" at bounding box center [1177, 161] width 747 height 26
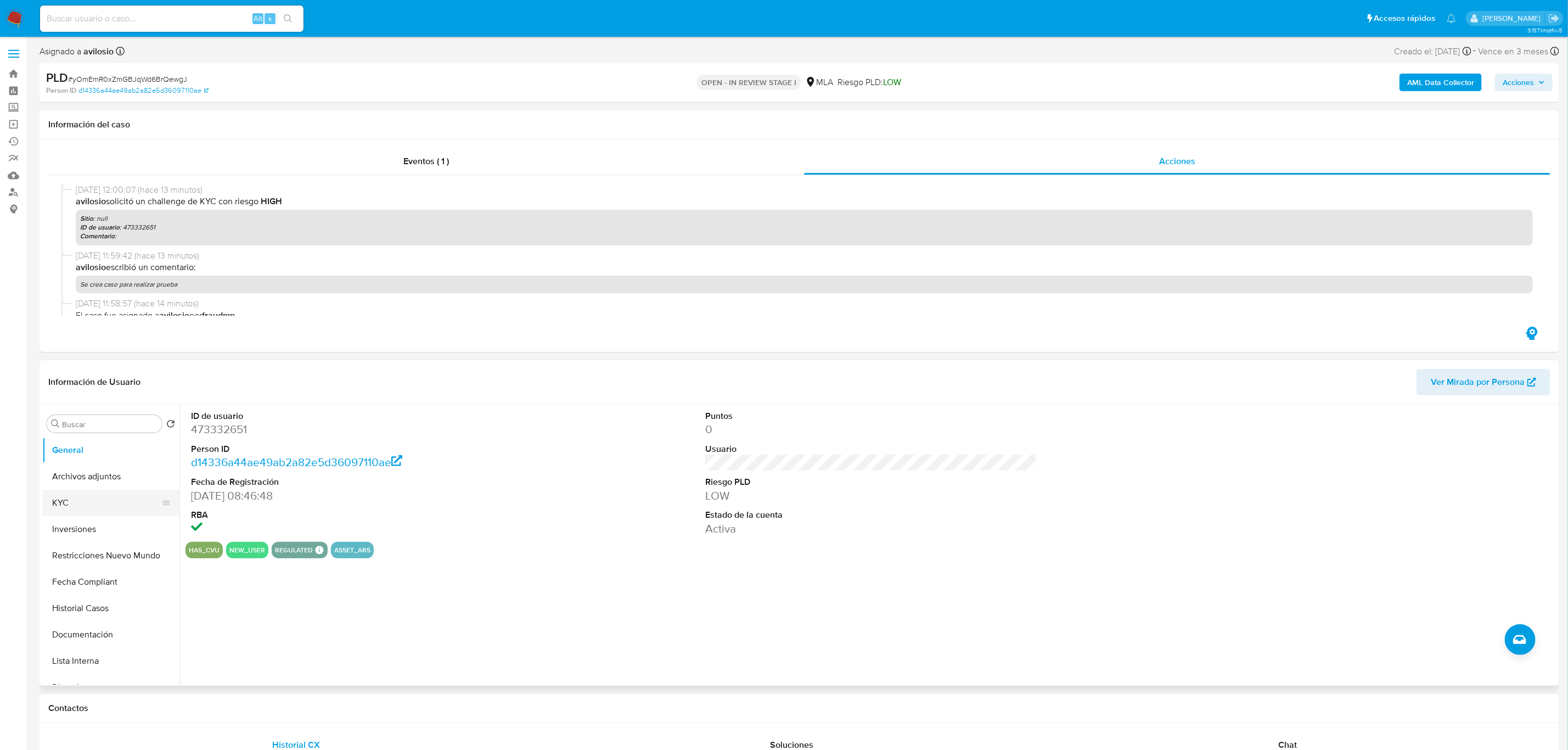
click at [77, 497] on button "KYC" at bounding box center [106, 503] width 128 height 26
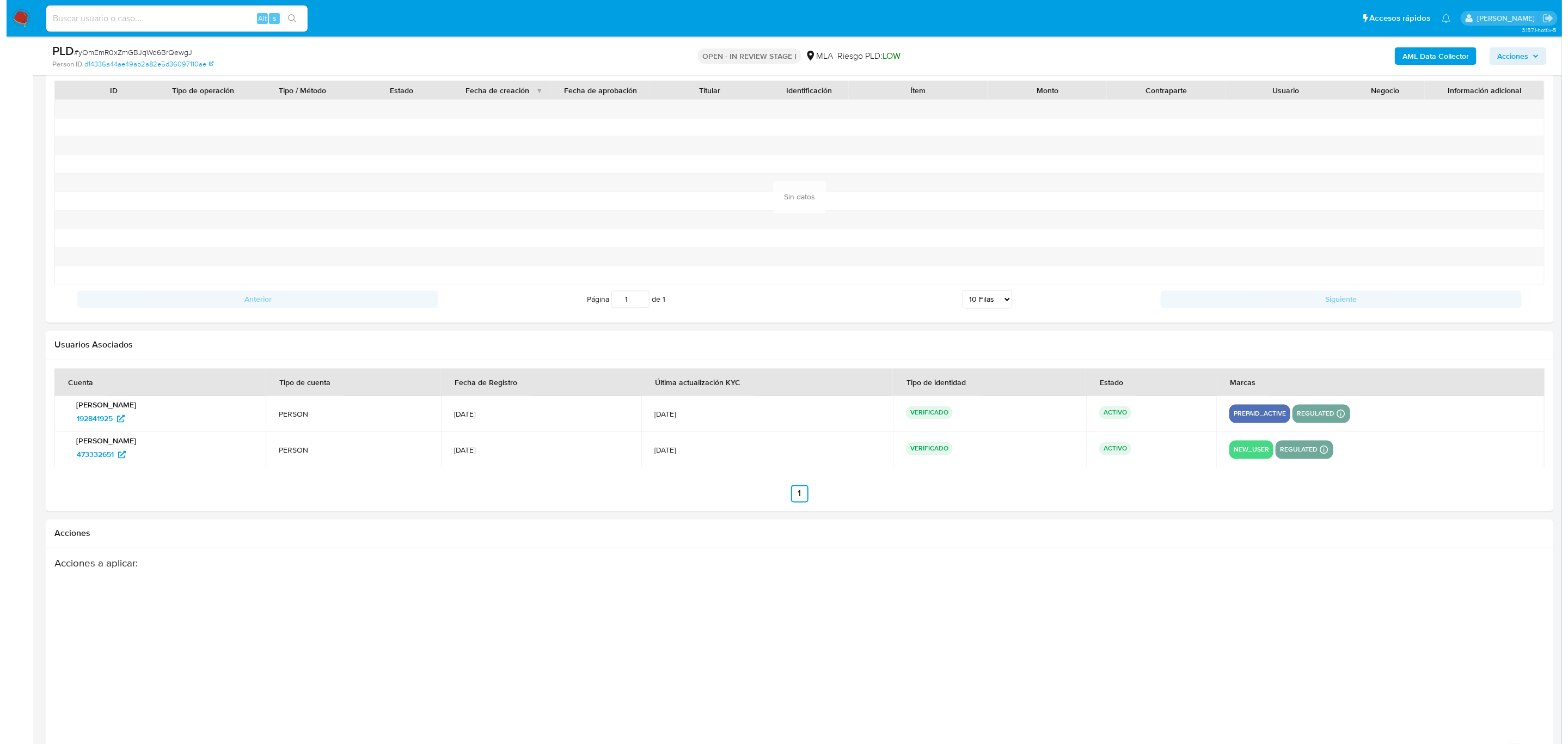
scroll to position [1438, 0]
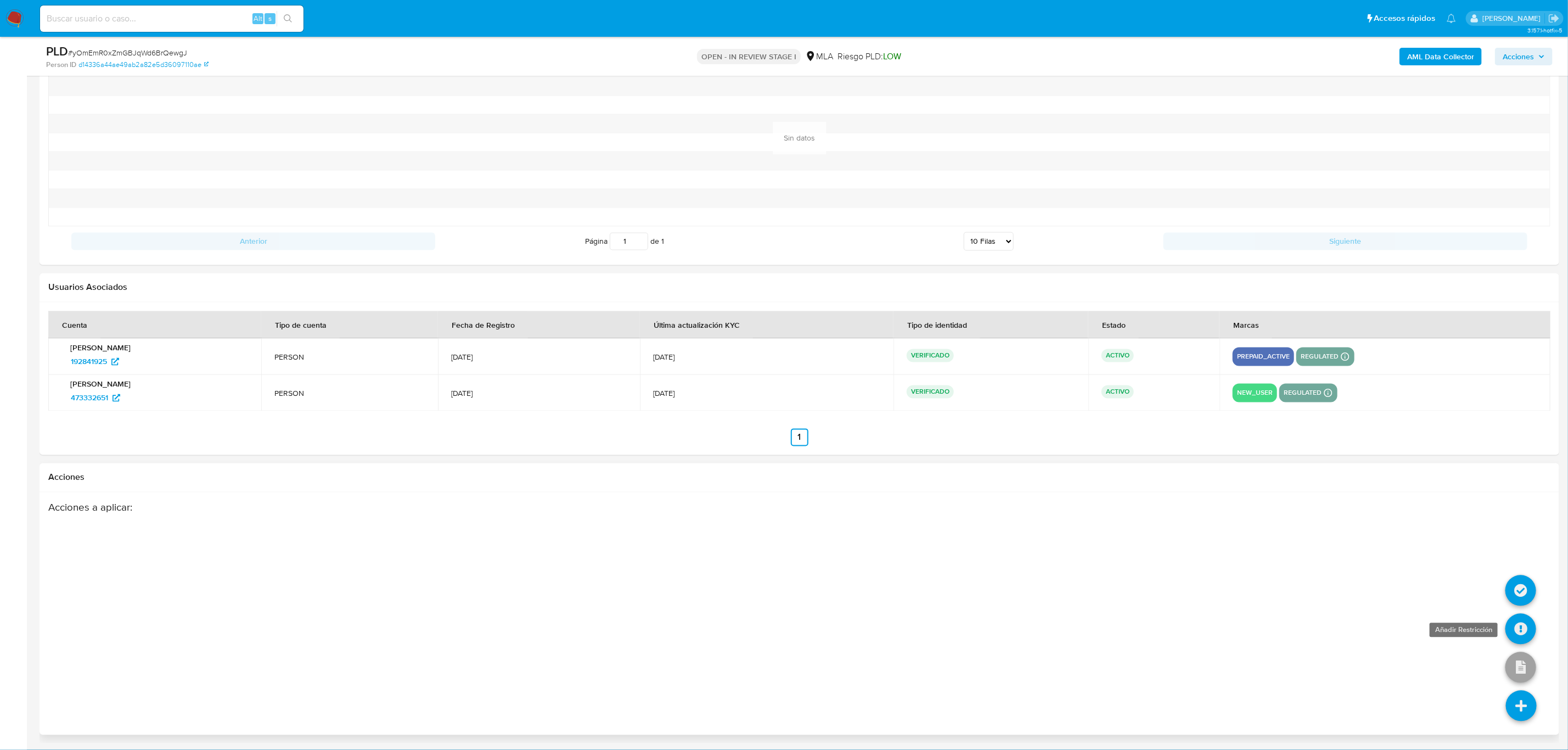
click at [1521, 641] on icon at bounding box center [1520, 629] width 31 height 31
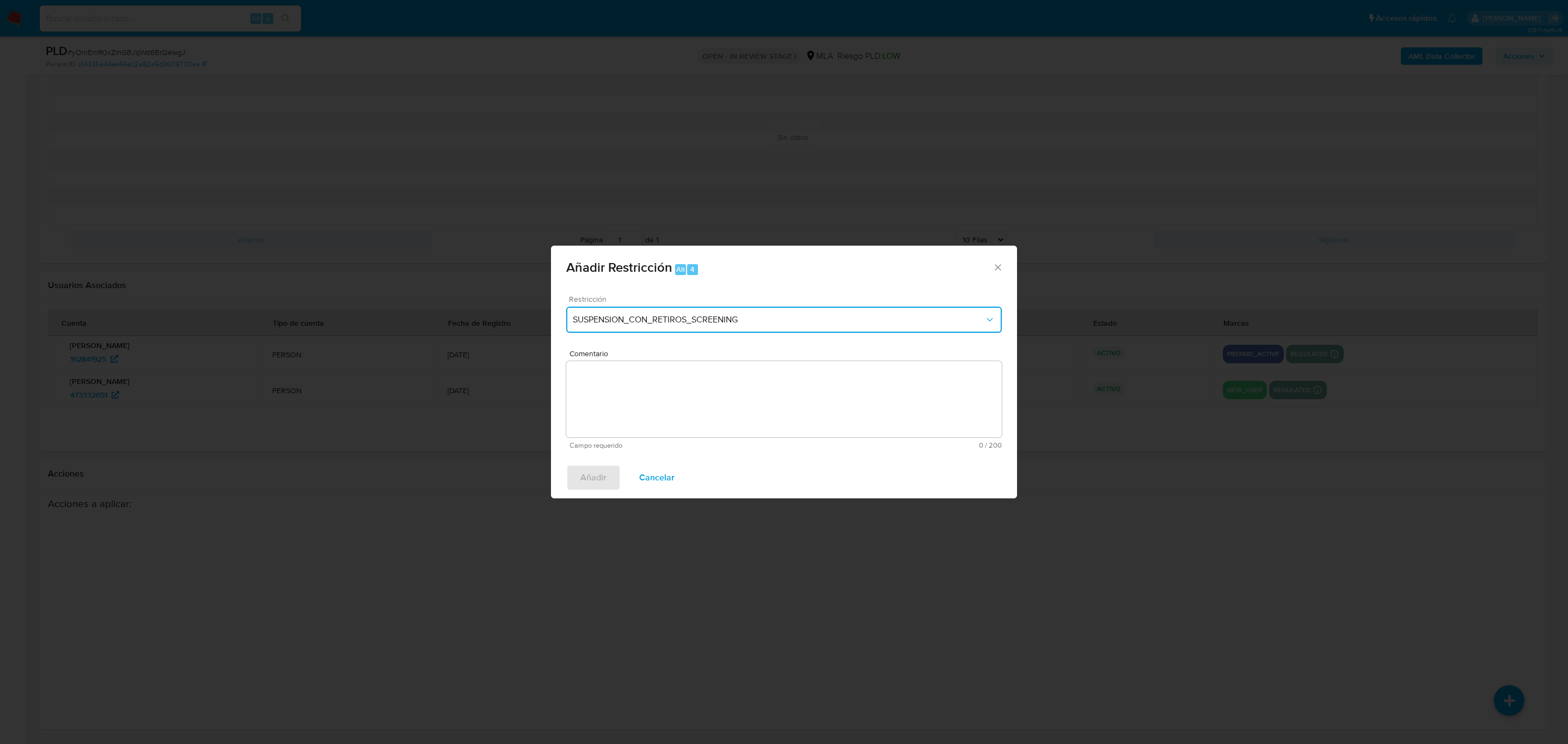
click at [740, 325] on button "SUSPENSION_CON_RETIROS_SCREENING" at bounding box center [784, 319] width 435 height 26
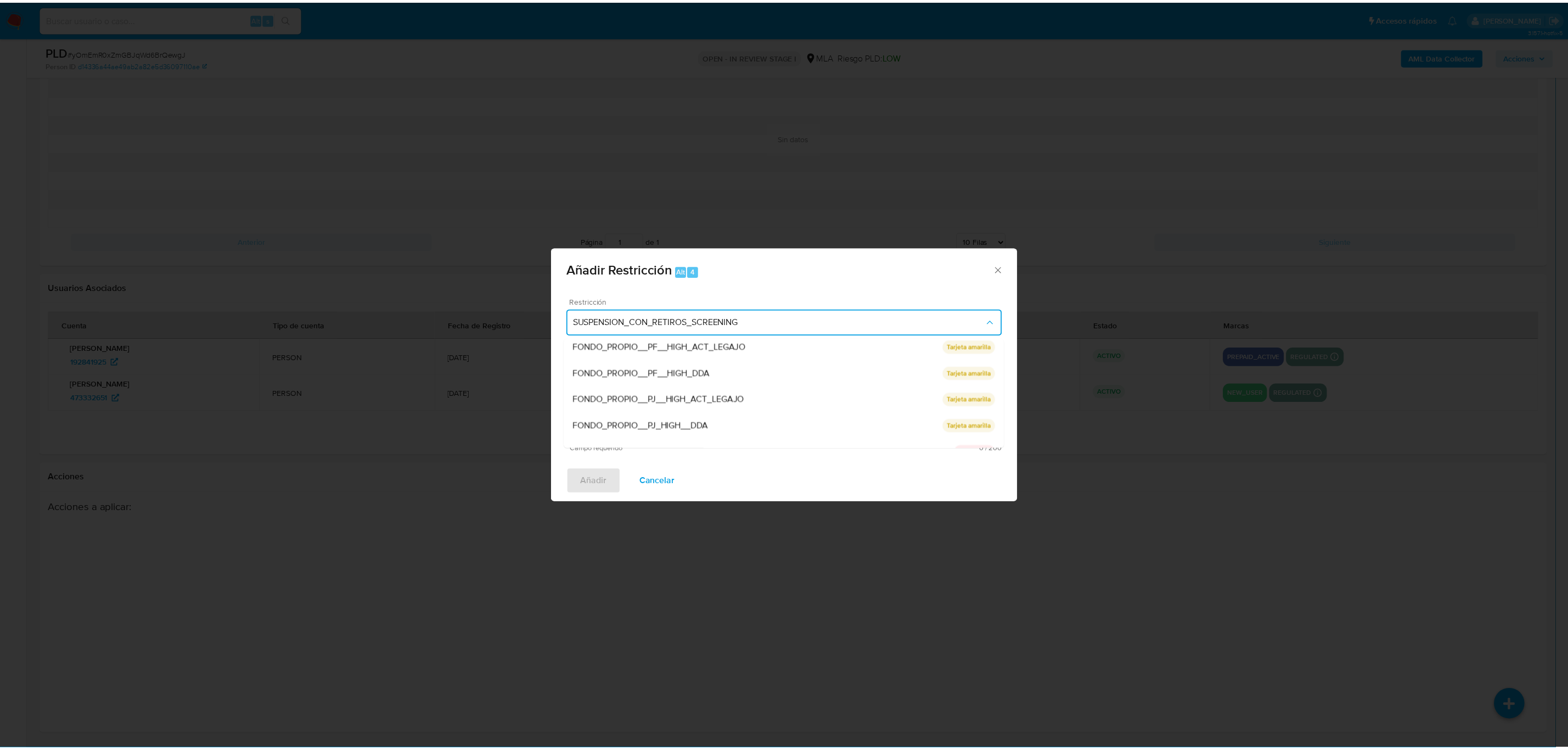
scroll to position [82, 0]
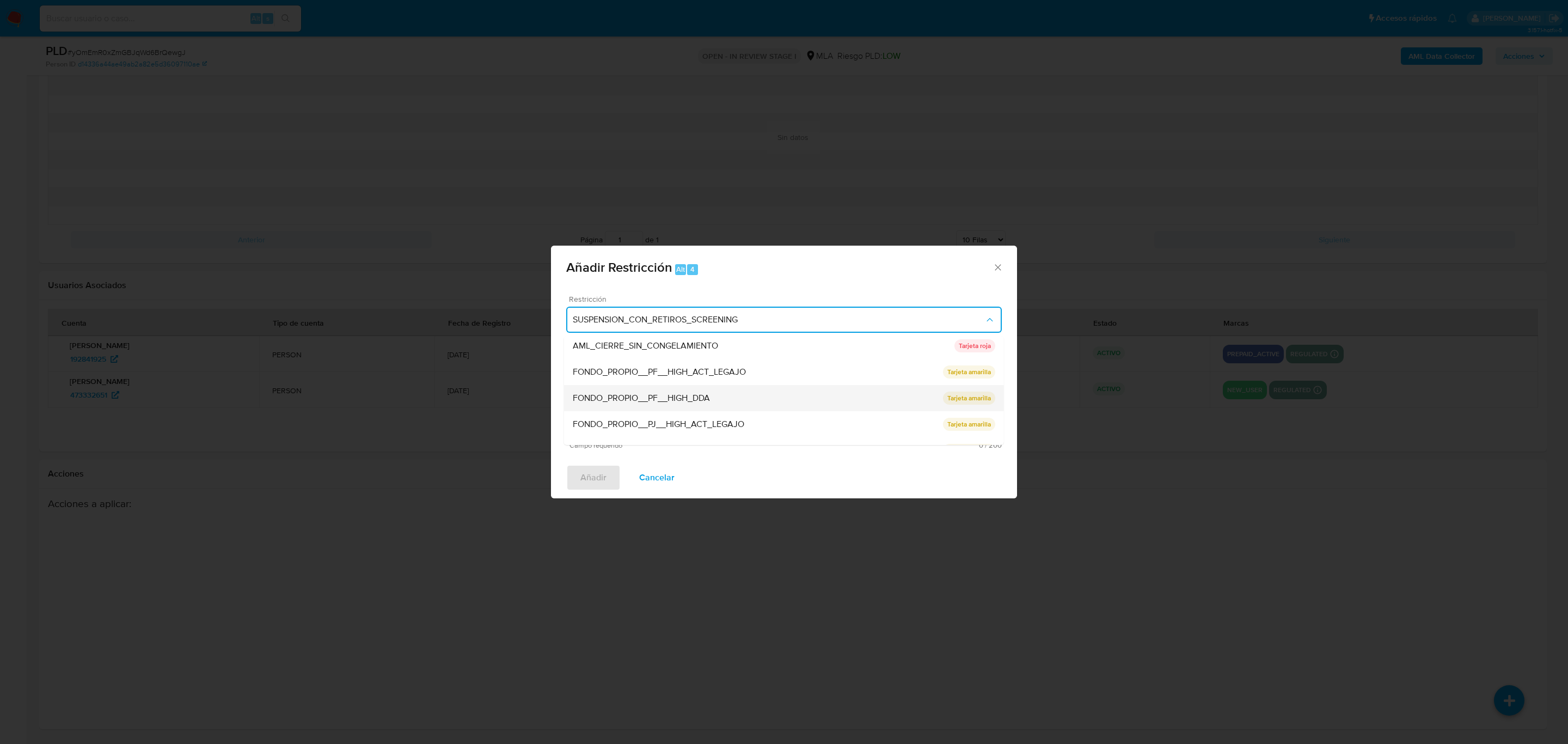
click at [736, 402] on div "FONDO_PROPIO__PF__HIGH_DDA" at bounding box center [758, 397] width 370 height 26
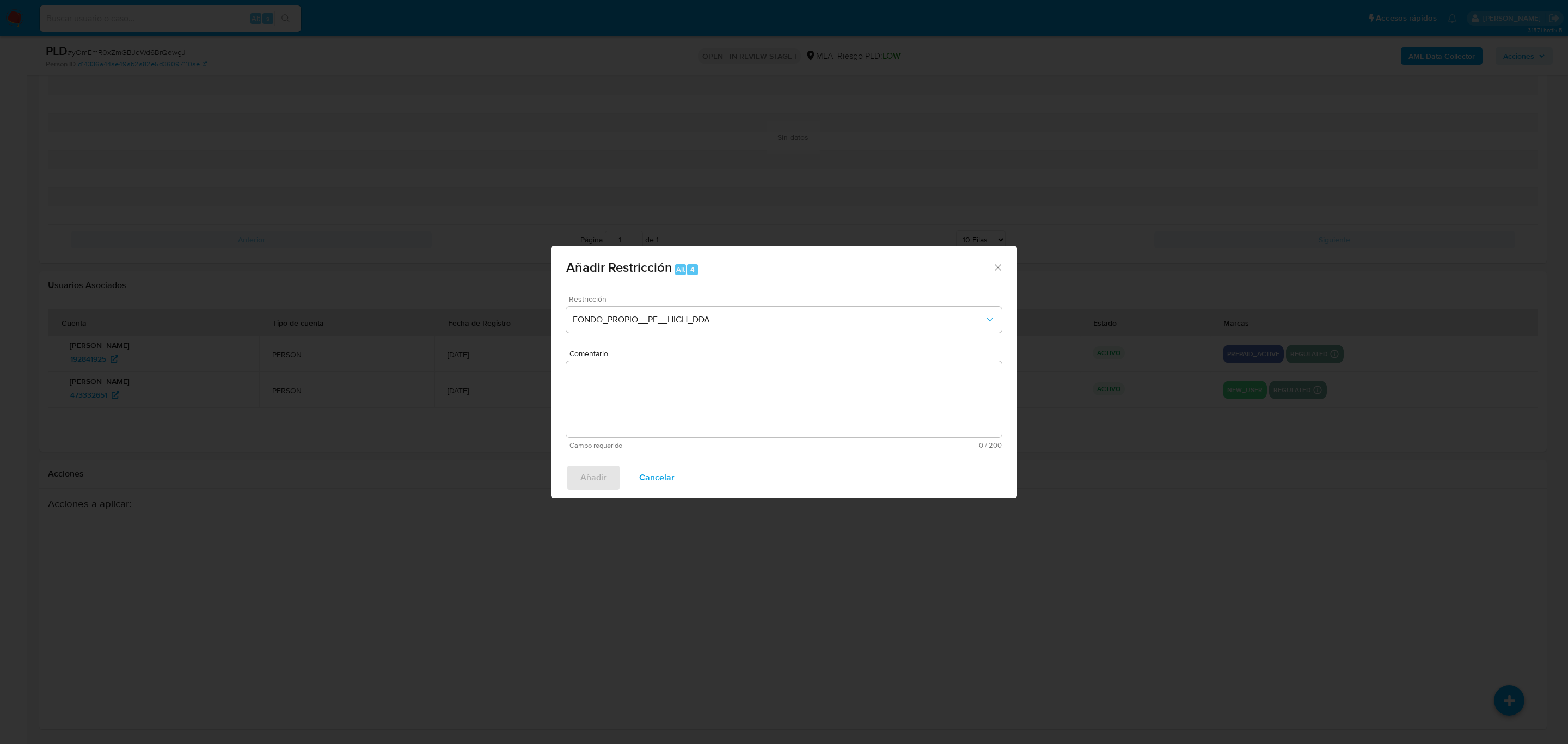
click at [734, 406] on textarea "Comentario" at bounding box center [784, 399] width 435 height 76
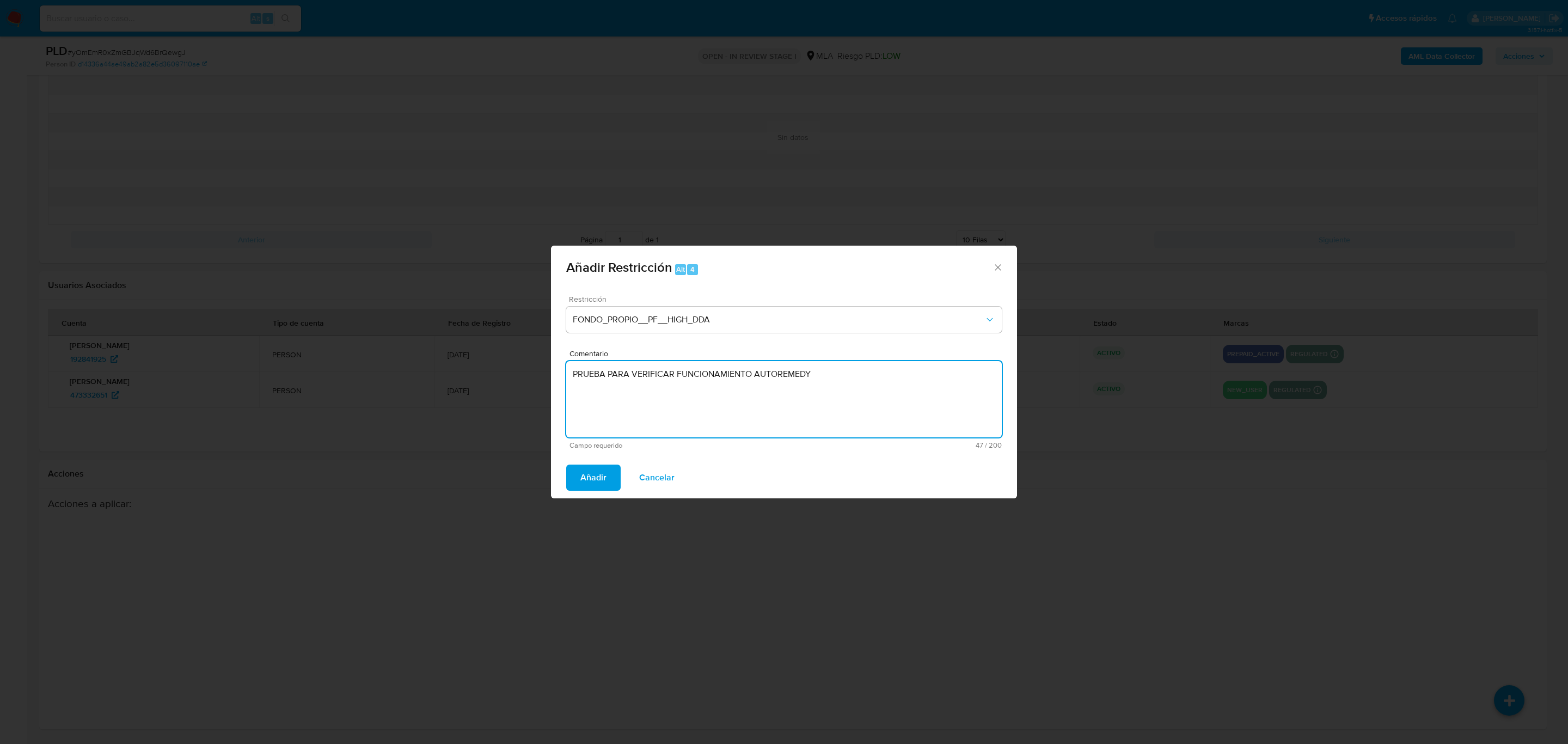
type textarea "PRUEBA PARA VERIFICAR FUNCIONAMIENTO AUTOREMEDY"
drag, startPoint x: 556, startPoint y: 490, endPoint x: 620, endPoint y: 415, distance: 98.6
click at [620, 415] on div "Añadir Restricción Alt 4 Restricción FONDO_PROPIO__PF__HIGH_DDA Comentario PRUE…" at bounding box center [783, 371] width 466 height 252
click at [592, 481] on span "Añadir" at bounding box center [593, 477] width 26 height 24
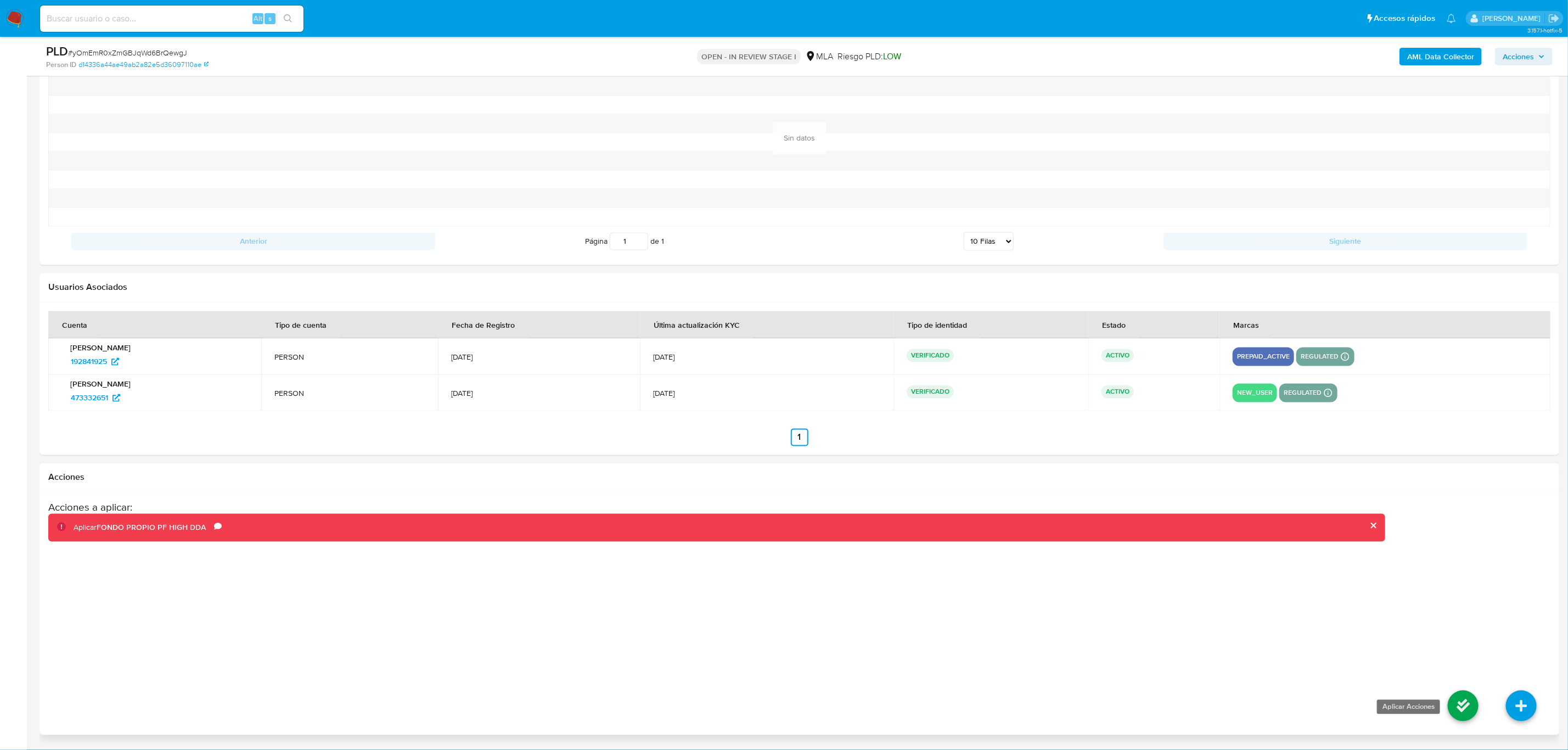
click at [1458, 709] on icon at bounding box center [1463, 706] width 31 height 31
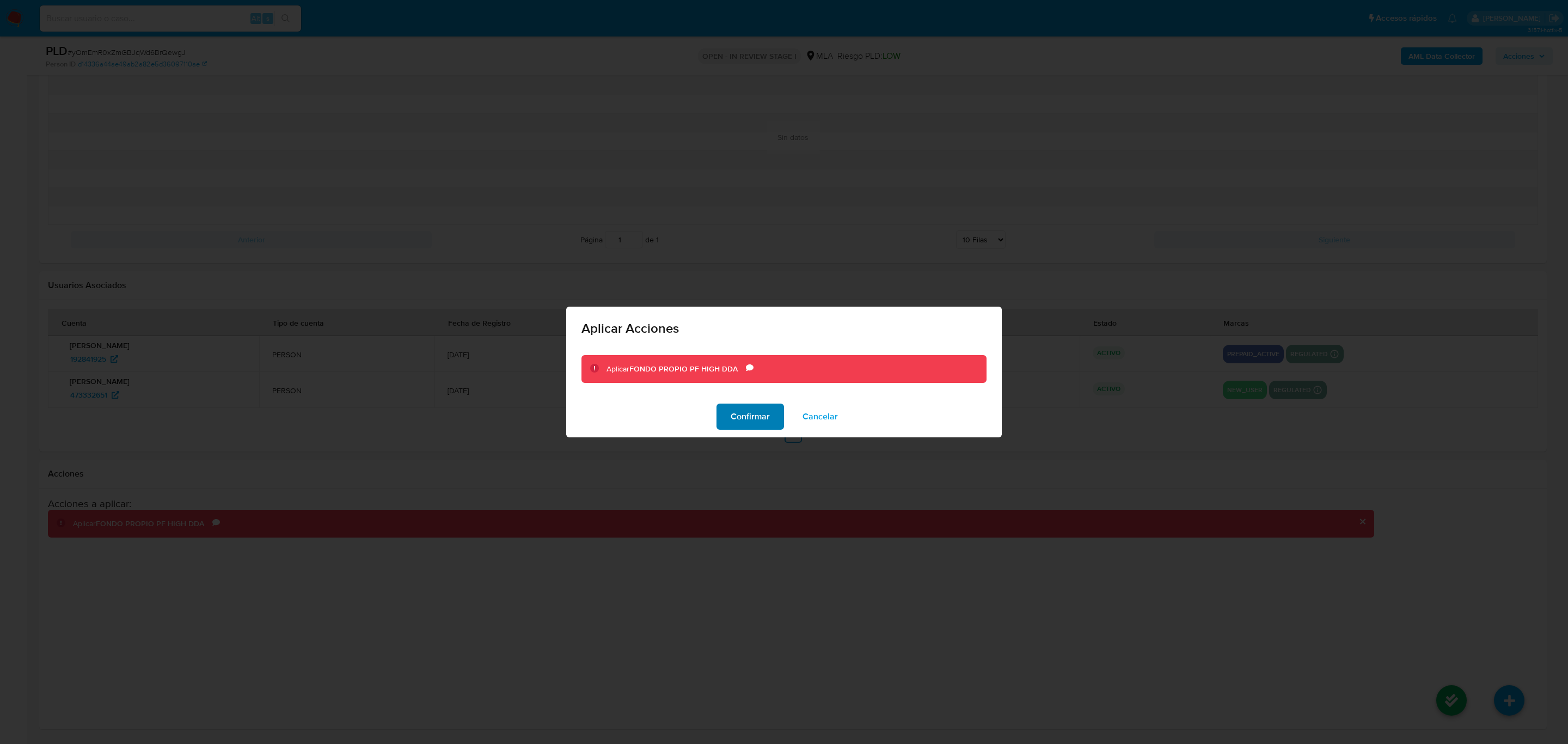
click at [737, 423] on span "Confirmar" at bounding box center [750, 416] width 40 height 24
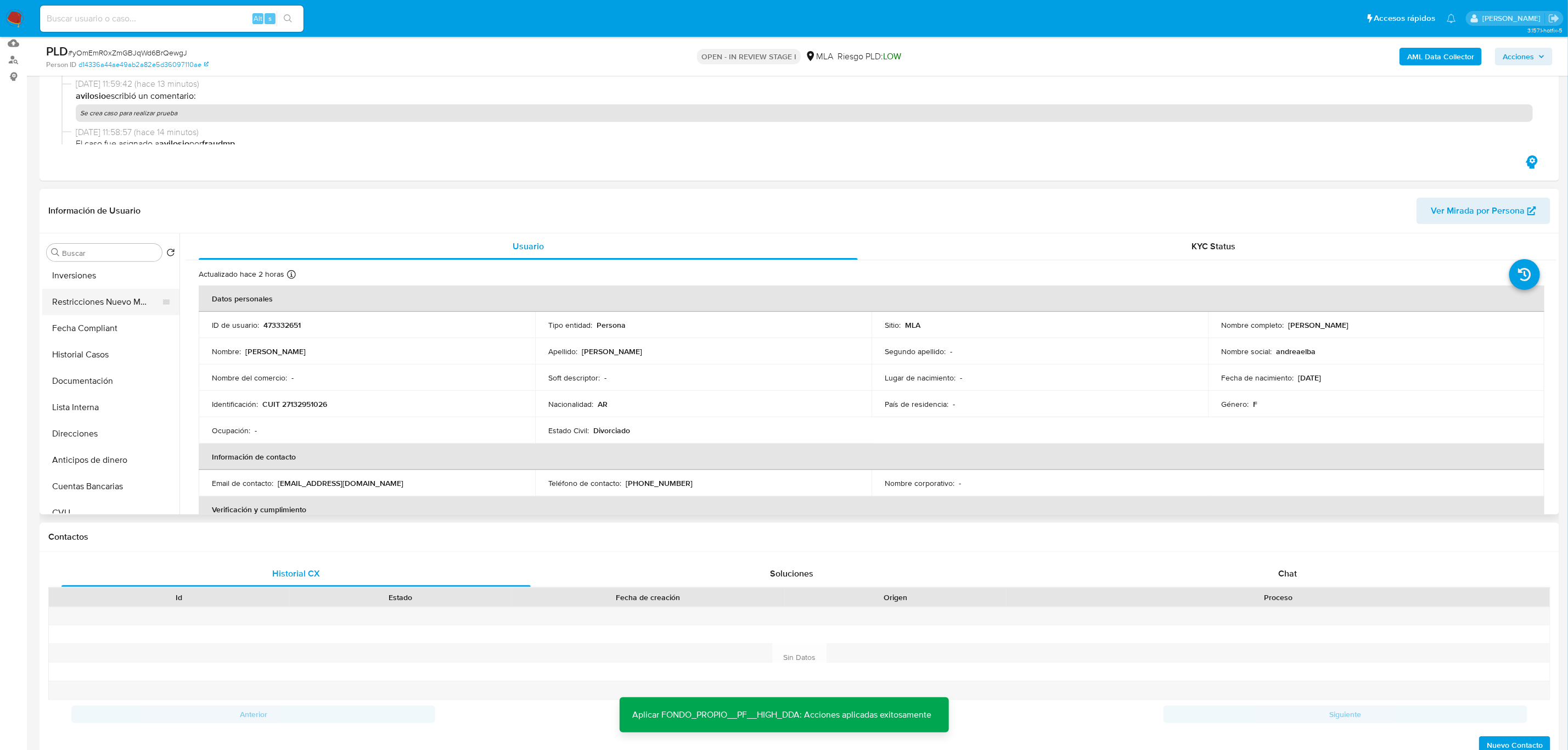
click at [109, 306] on button "Restricciones Nuevo Mundo" at bounding box center [106, 302] width 128 height 26
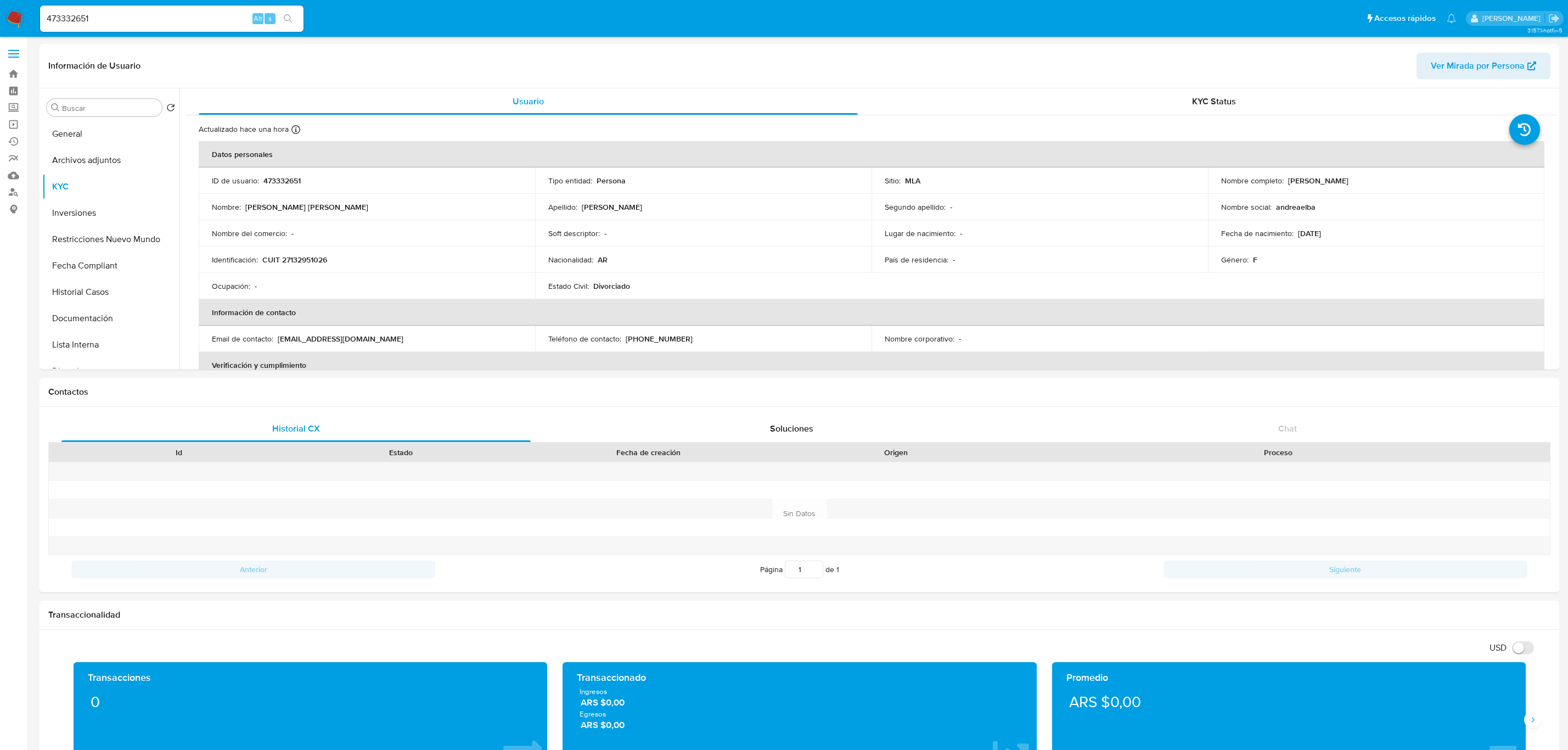
select select "10"
